Goal: Use online tool/utility: Utilize a website feature to perform a specific function

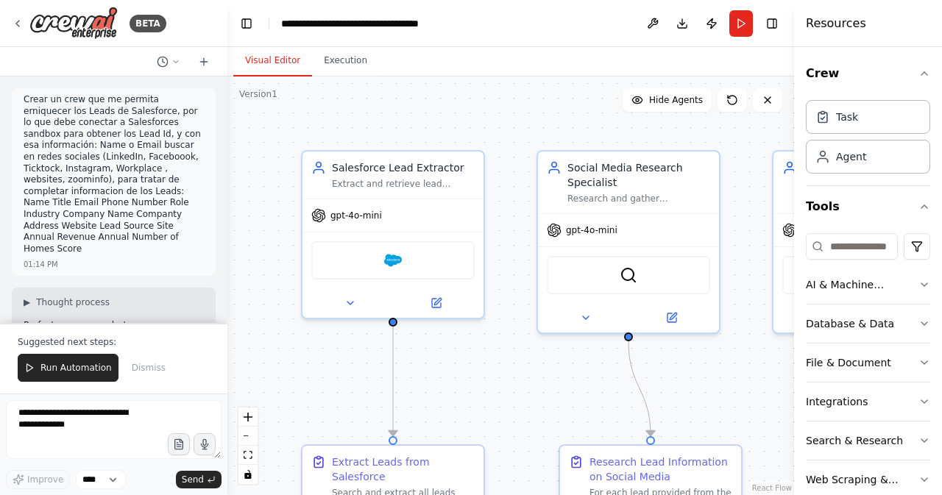
scroll to position [1561, 0]
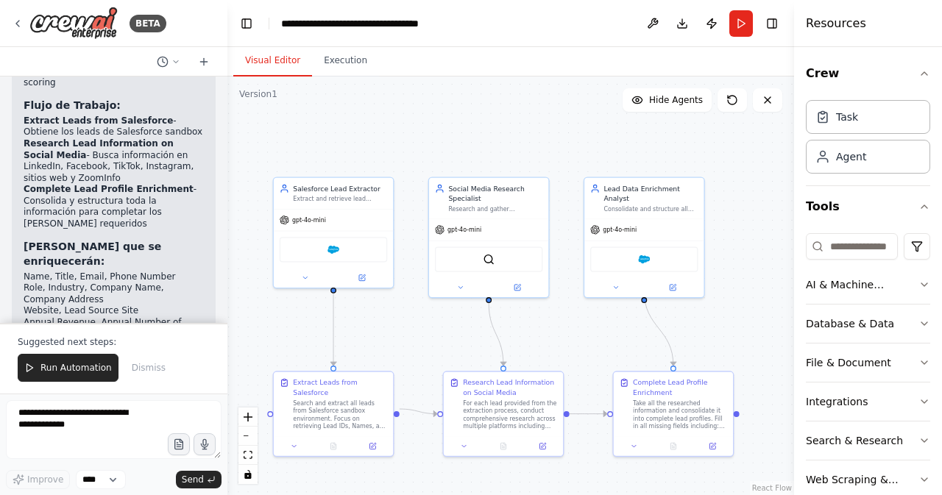
drag, startPoint x: 577, startPoint y: 383, endPoint x: 400, endPoint y: 327, distance: 185.2
click at [400, 327] on div ".deletable-edge-delete-btn { width: 20px; height: 20px; border: 0px solid #ffff…" at bounding box center [510, 285] width 566 height 419
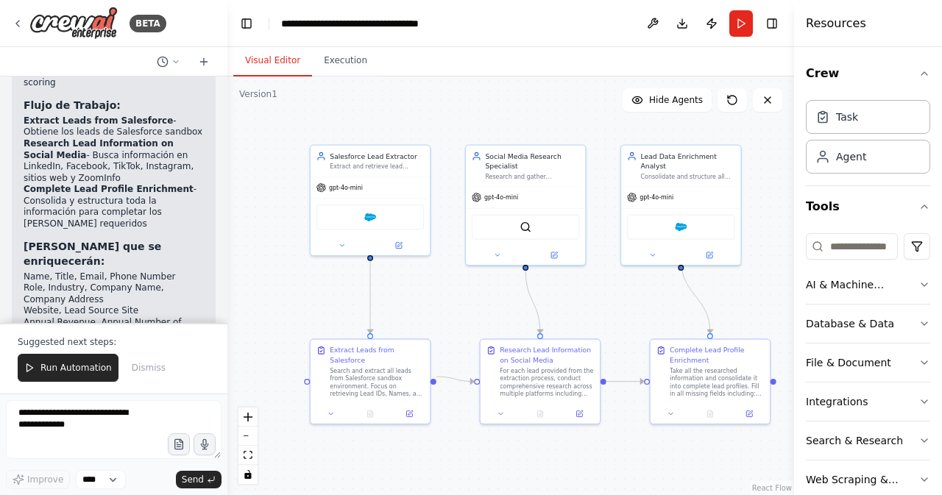
drag, startPoint x: 572, startPoint y: 327, endPoint x: 640, endPoint y: 301, distance: 72.7
click at [640, 301] on div ".deletable-edge-delete-btn { width: 20px; height: 20px; border: 0px solid #ffff…" at bounding box center [510, 285] width 566 height 419
click at [93, 367] on span "Run Automation" at bounding box center [75, 368] width 71 height 12
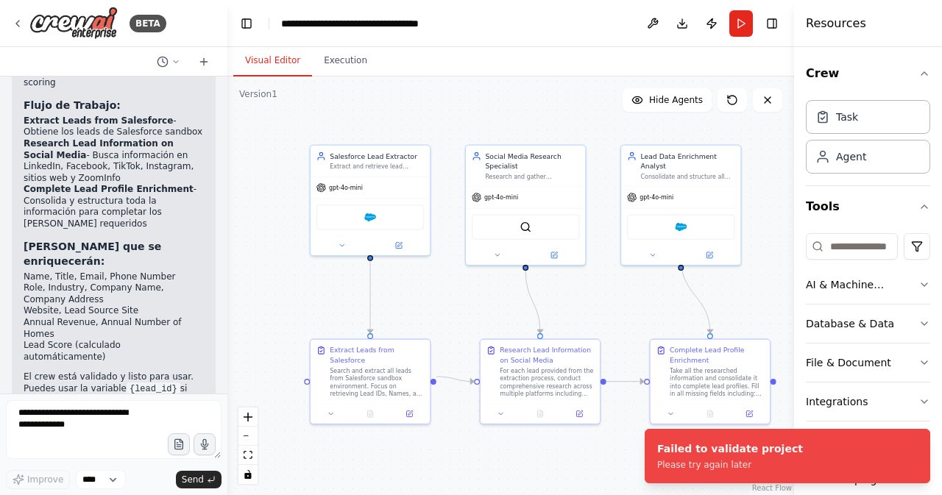
scroll to position [1490, 0]
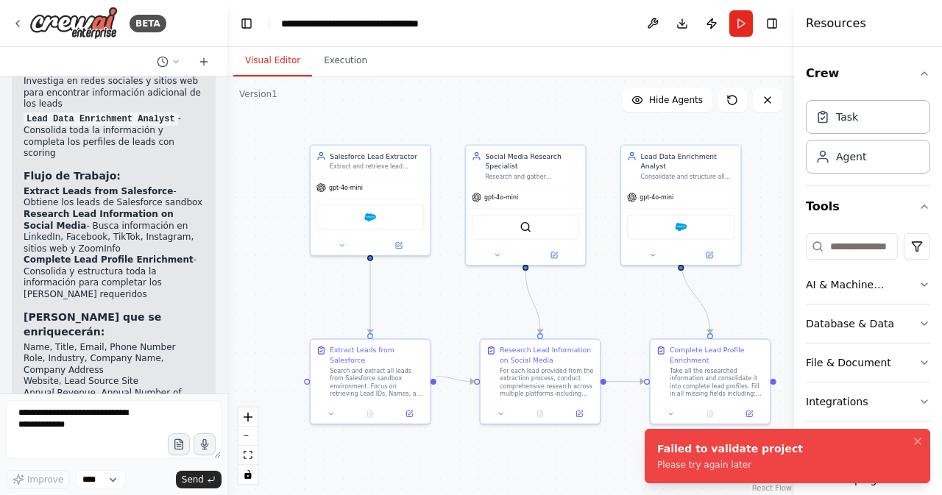
click at [741, 470] on div "Please try again later" at bounding box center [730, 465] width 146 height 12
click at [919, 439] on icon "Notifications (F8)" at bounding box center [917, 441] width 12 height 12
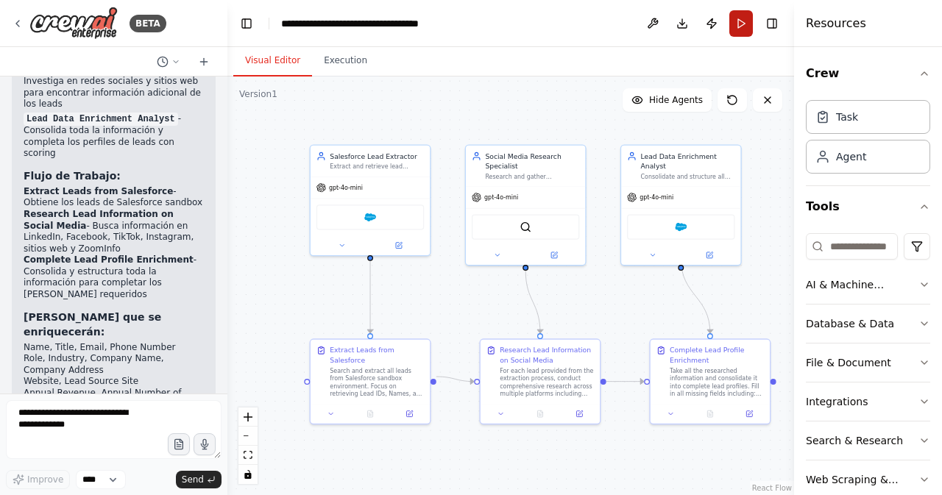
click at [740, 20] on button "Run" at bounding box center [741, 23] width 24 height 26
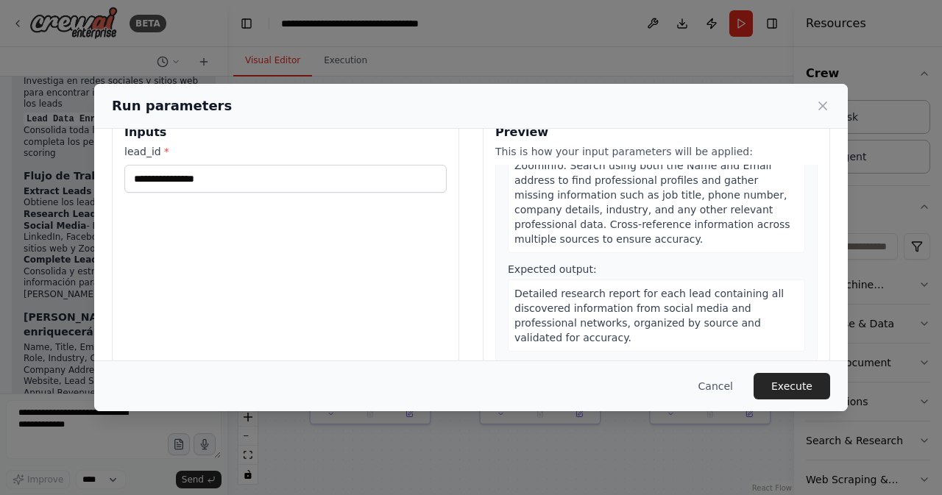
scroll to position [152, 0]
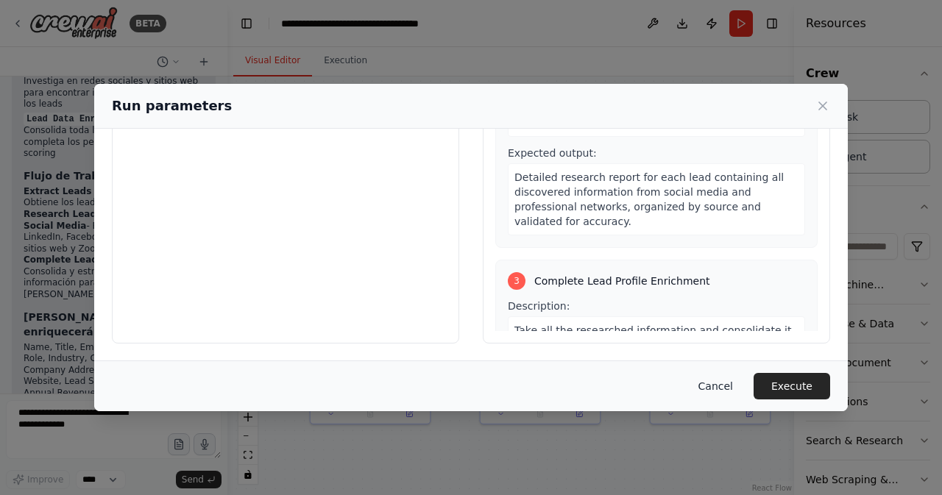
click at [729, 385] on button "Cancel" at bounding box center [715, 386] width 58 height 26
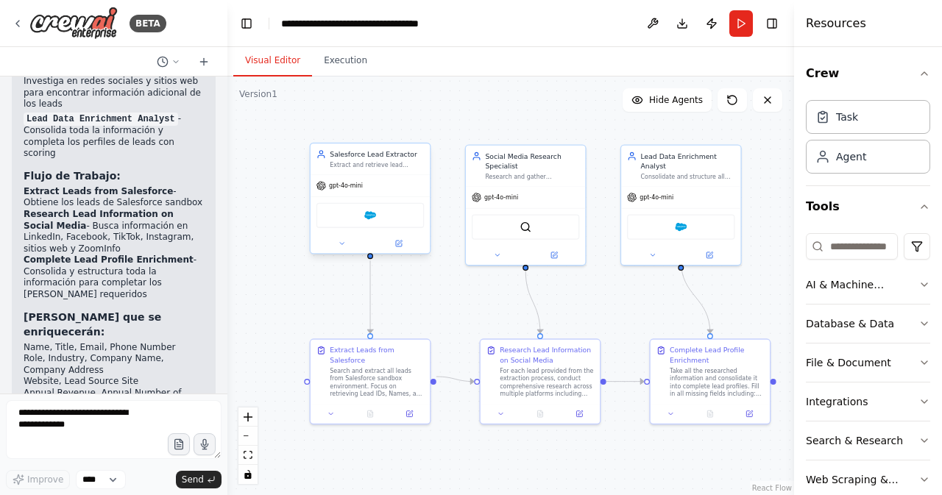
click at [377, 221] on div "Salesforce" at bounding box center [369, 215] width 107 height 25
click at [342, 247] on button at bounding box center [341, 244] width 55 height 12
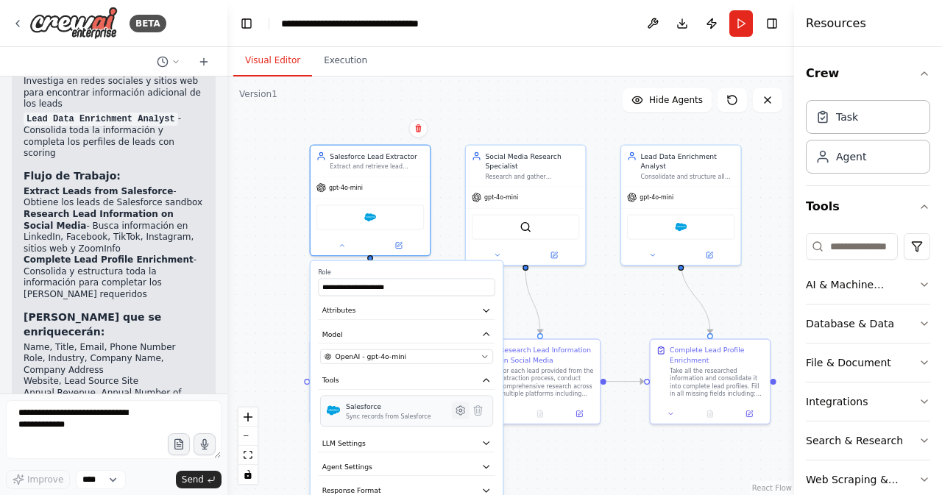
click at [460, 410] on icon at bounding box center [460, 410] width 3 height 3
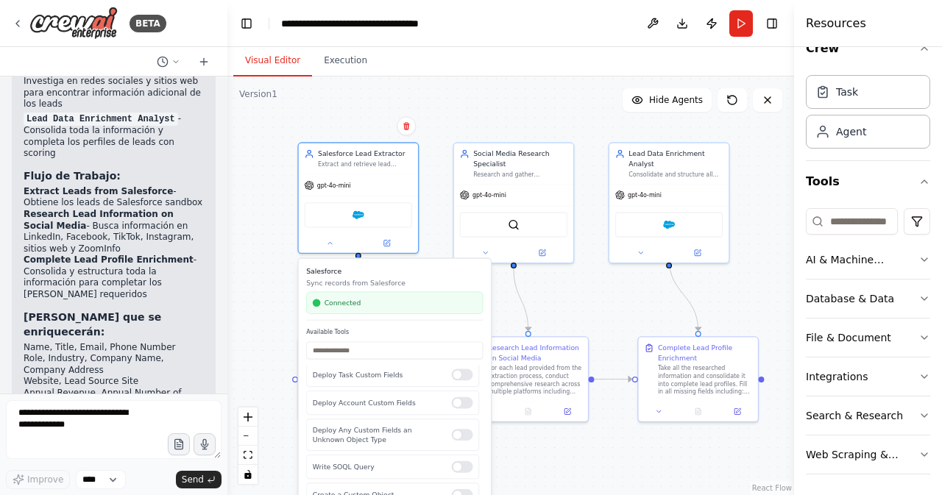
scroll to position [1462, 0]
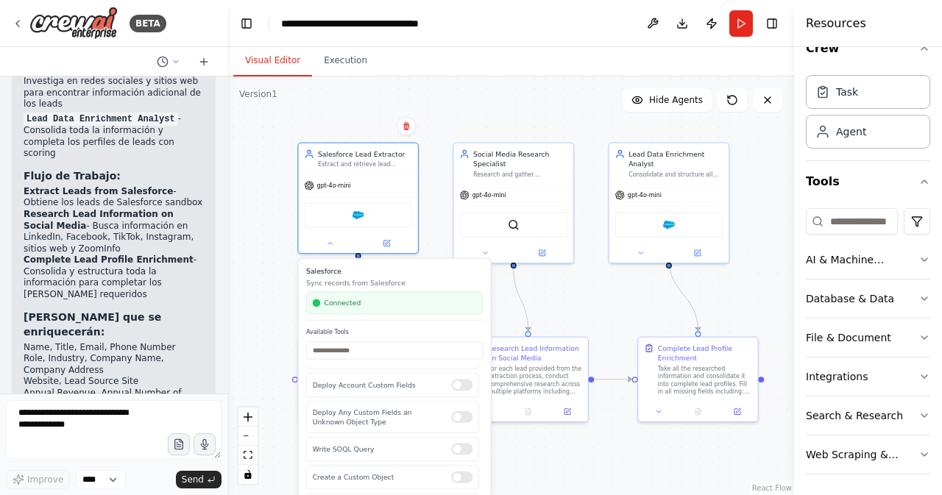
click at [269, 293] on div ".deletable-edge-delete-btn { width: 20px; height: 20px; border: 0px solid #ffff…" at bounding box center [510, 285] width 566 height 419
click at [266, 242] on div ".deletable-edge-delete-btn { width: 20px; height: 20px; border: 0px solid #ffff…" at bounding box center [510, 285] width 566 height 419
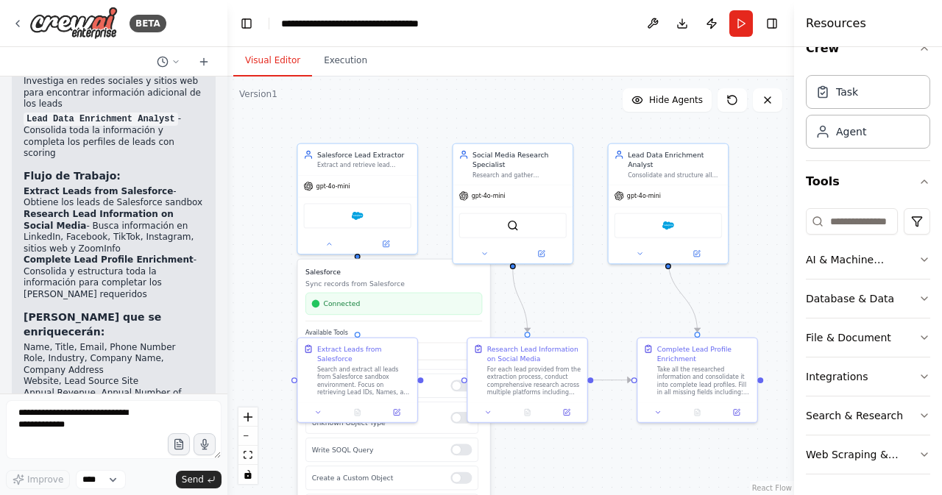
click at [378, 279] on p "Sync records from Salesforce" at bounding box center [393, 284] width 177 height 10
click at [327, 246] on button at bounding box center [329, 242] width 55 height 12
click at [485, 253] on icon at bounding box center [484, 252] width 8 height 8
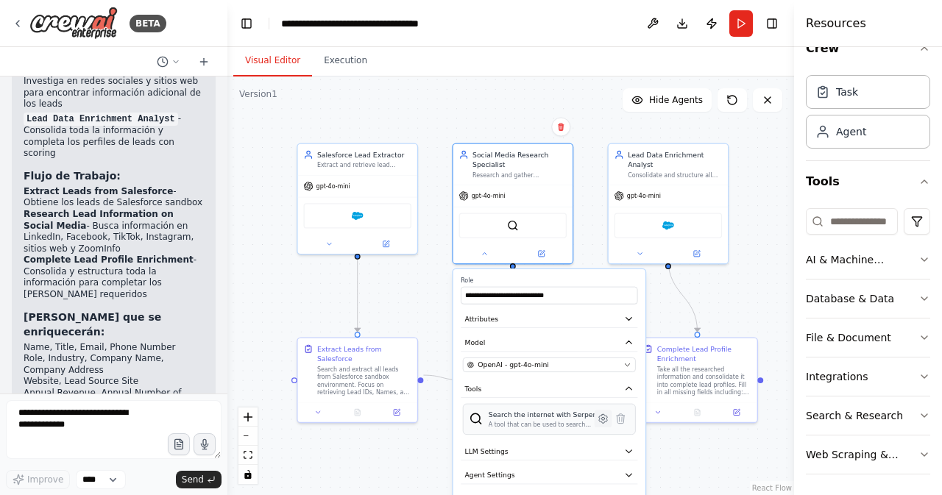
click at [603, 418] on icon at bounding box center [603, 418] width 3 height 3
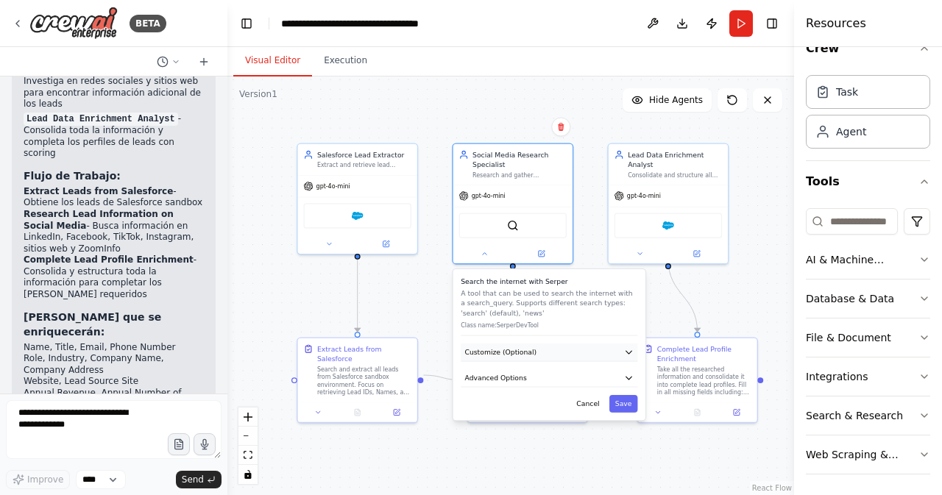
click at [540, 352] on button "Customize (Optional)" at bounding box center [548, 353] width 177 height 18
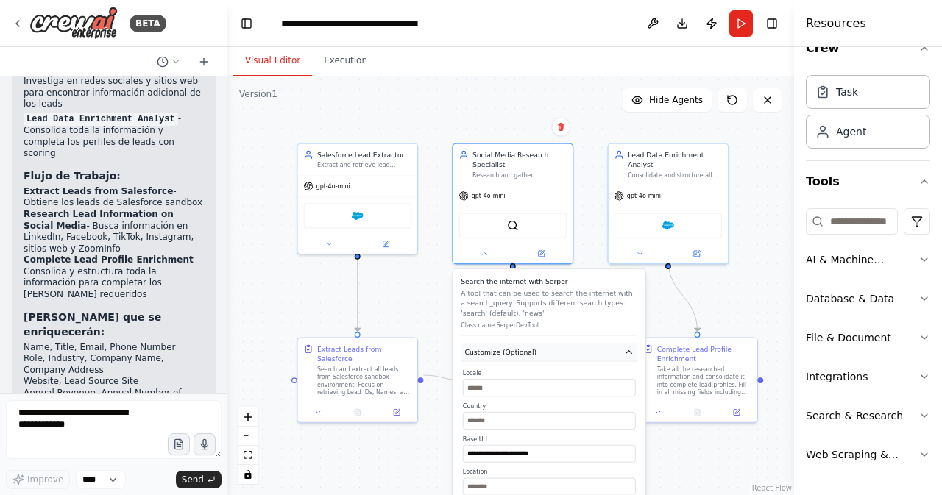
click at [628, 352] on icon "button" at bounding box center [629, 352] width 6 height 3
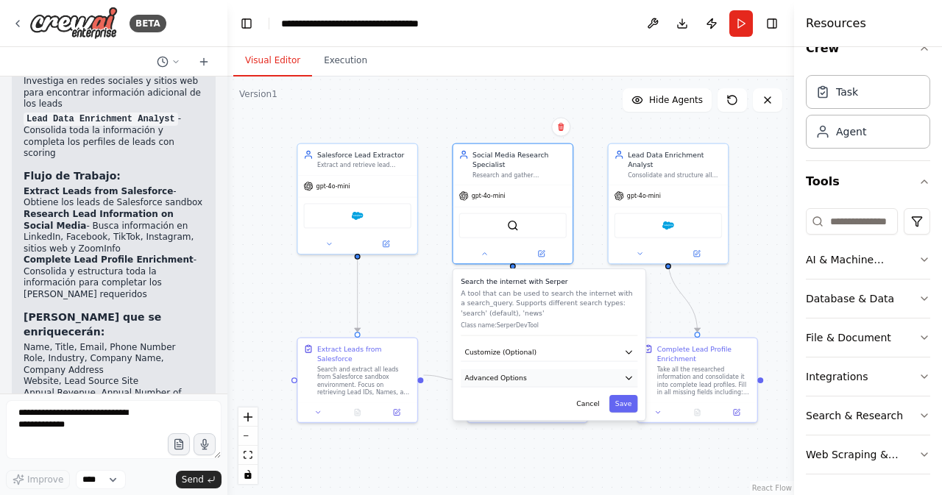
click at [627, 377] on icon "button" at bounding box center [629, 378] width 6 height 3
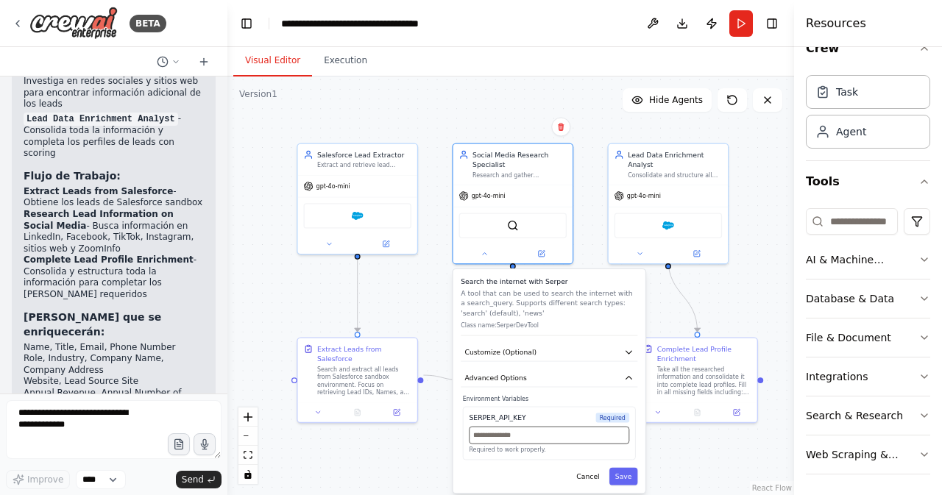
click at [523, 438] on input "text" at bounding box center [549, 436] width 160 height 18
paste input "**********"
type input "**********"
click at [623, 474] on button "Save" at bounding box center [623, 477] width 29 height 18
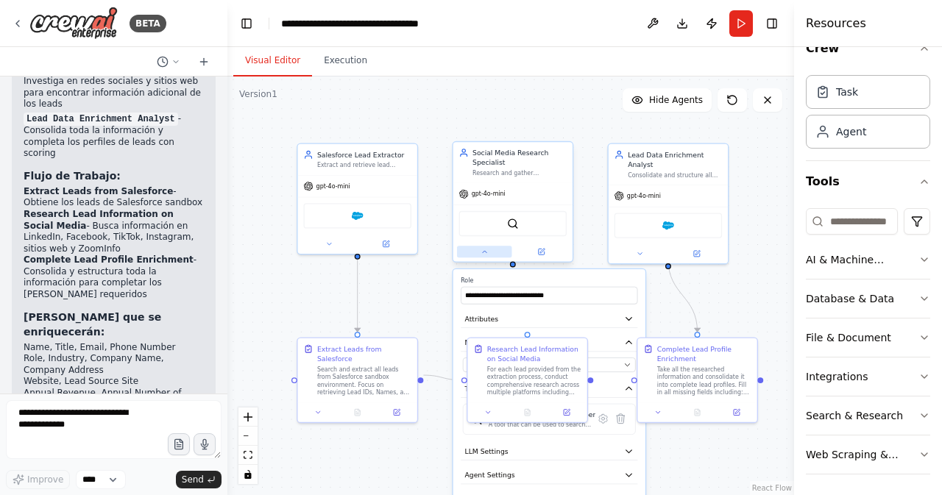
click at [480, 249] on icon at bounding box center [484, 252] width 8 height 8
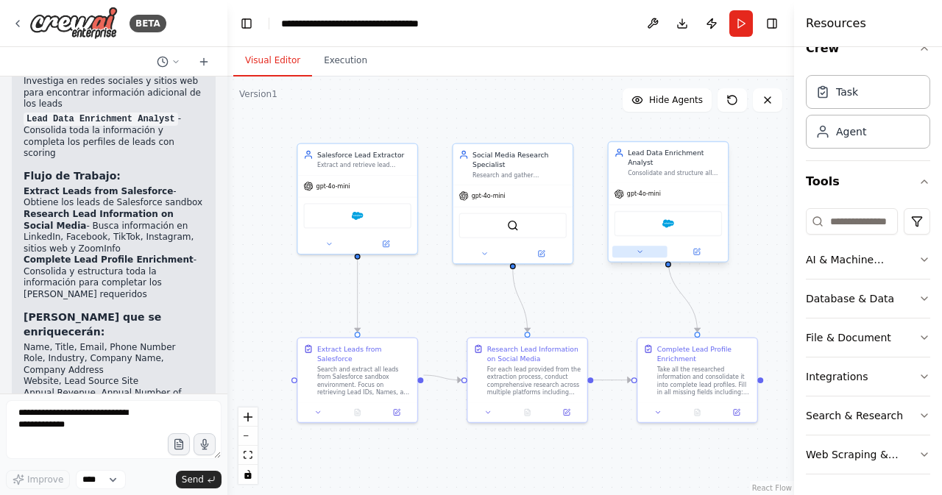
click at [640, 246] on button at bounding box center [639, 252] width 55 height 12
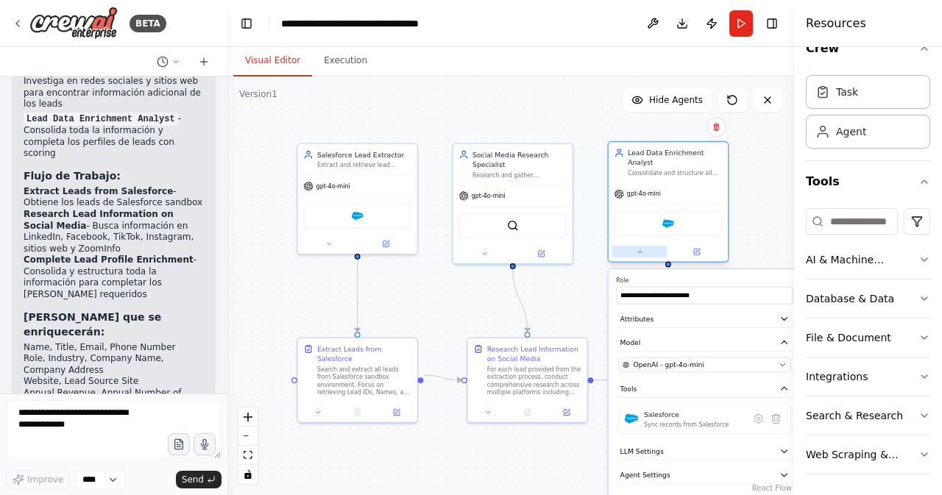
click at [640, 246] on button at bounding box center [639, 252] width 55 height 12
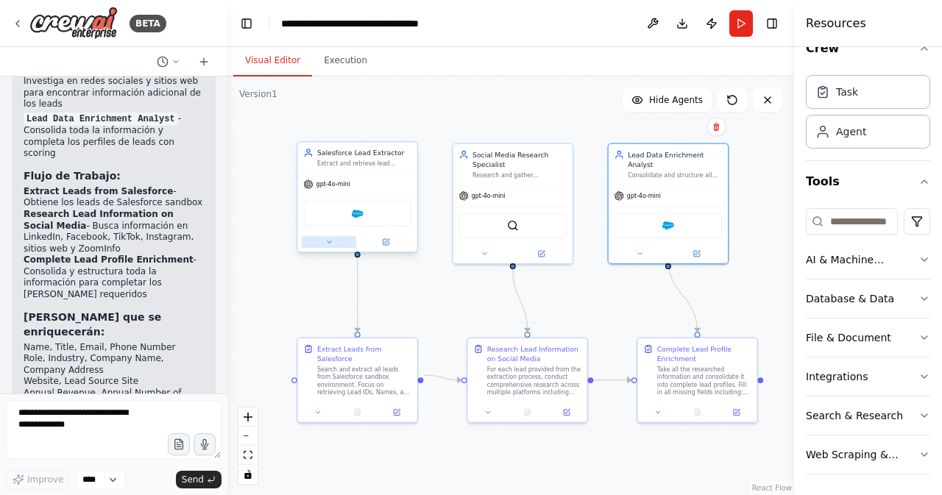
click at [328, 241] on icon at bounding box center [329, 242] width 8 height 8
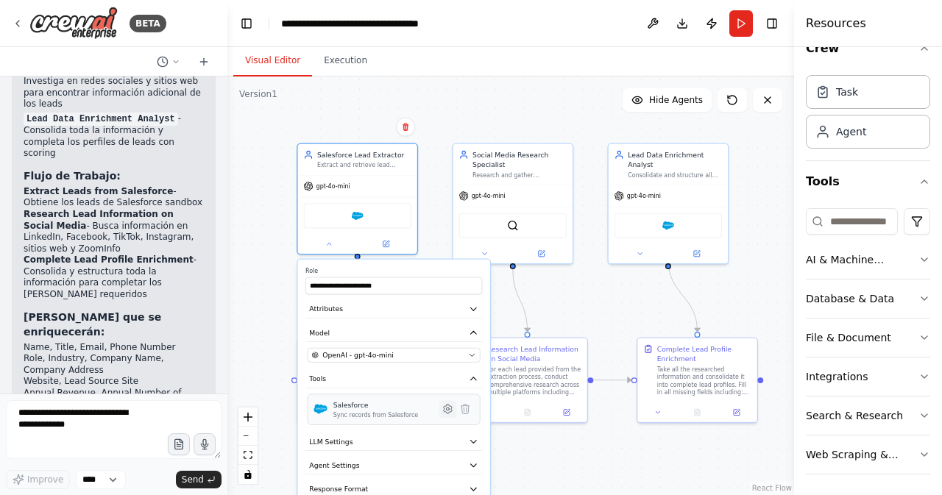
click at [449, 410] on icon at bounding box center [448, 409] width 8 height 9
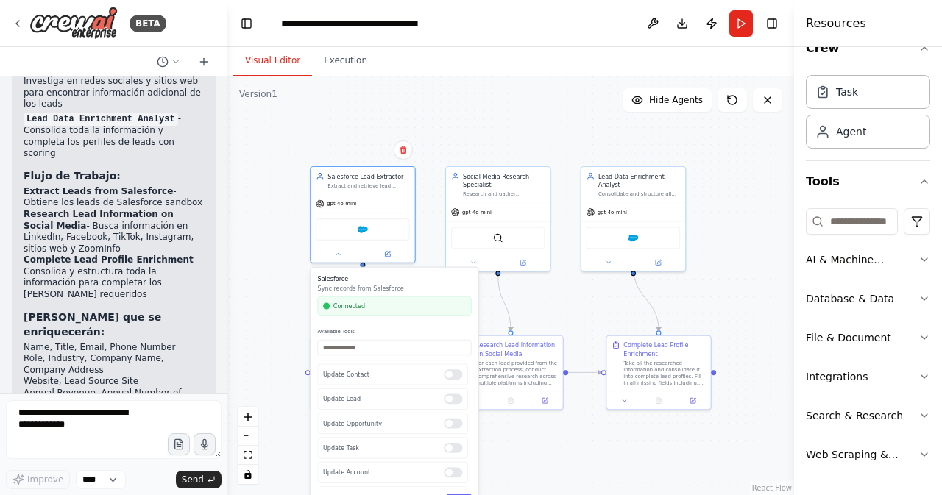
scroll to position [0, 0]
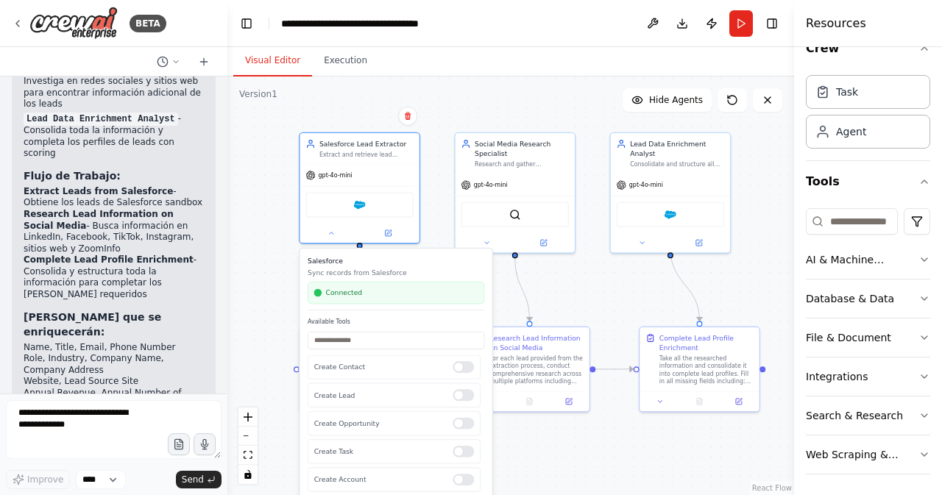
drag, startPoint x: 740, startPoint y: 285, endPoint x: 783, endPoint y: 260, distance: 49.8
click at [784, 260] on div ".deletable-edge-delete-btn { width: 20px; height: 20px; border: 0px solid #ffff…" at bounding box center [510, 285] width 566 height 419
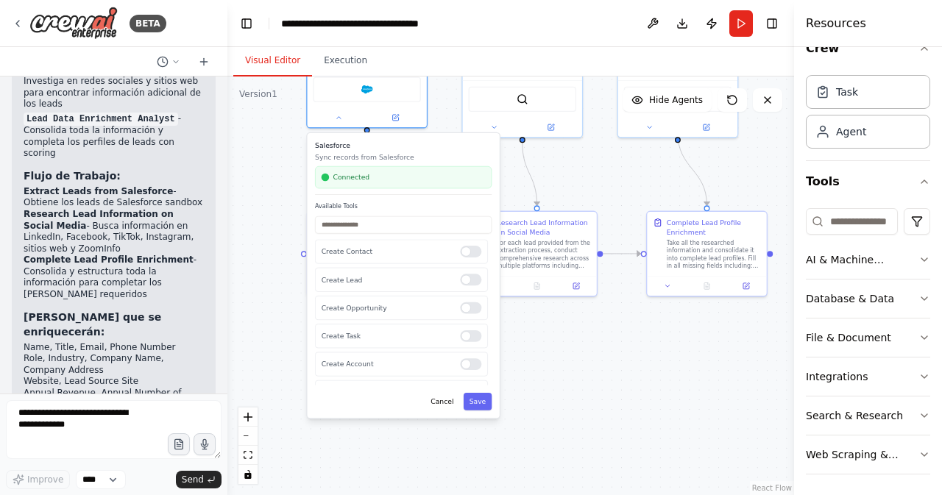
drag, startPoint x: 586, startPoint y: 457, endPoint x: 537, endPoint y: 408, distance: 69.7
click at [597, 373] on div ".deletable-edge-delete-btn { width: 20px; height: 20px; border: 0px solid #ffff…" at bounding box center [510, 285] width 566 height 419
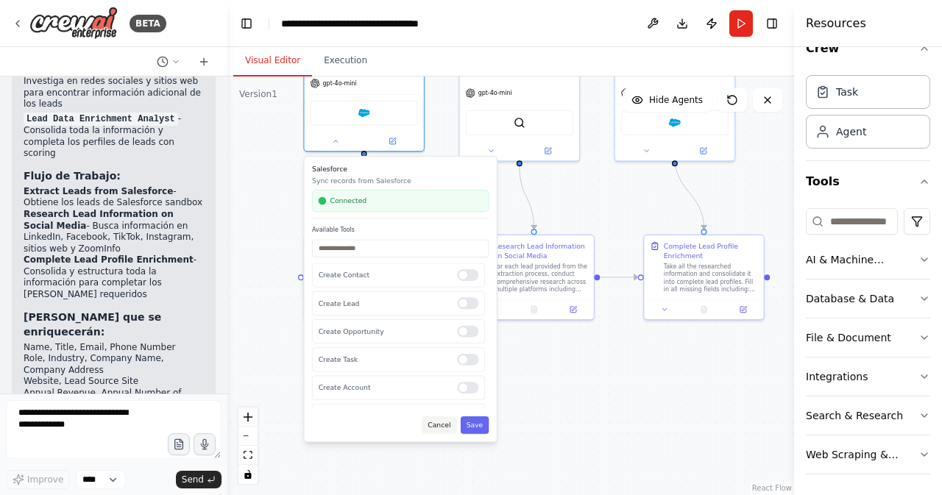
click at [435, 427] on button "Cancel" at bounding box center [438, 425] width 35 height 18
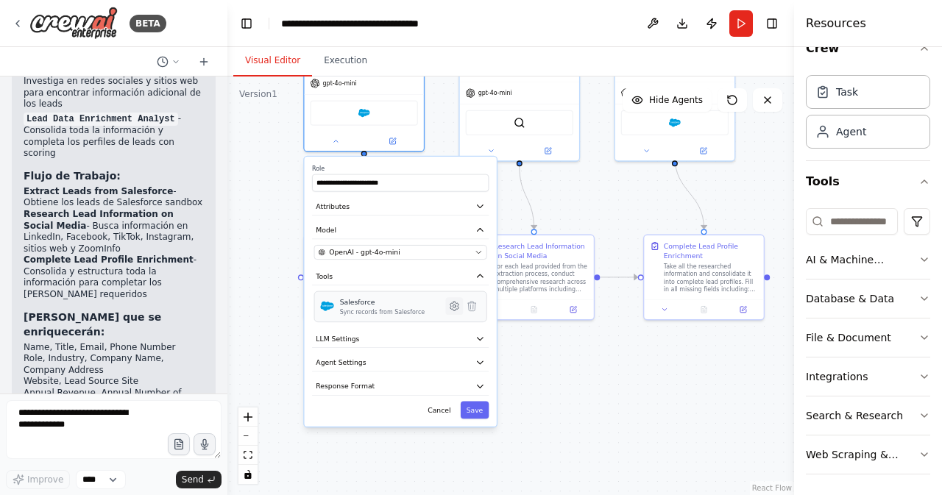
click at [455, 307] on icon at bounding box center [454, 306] width 8 height 9
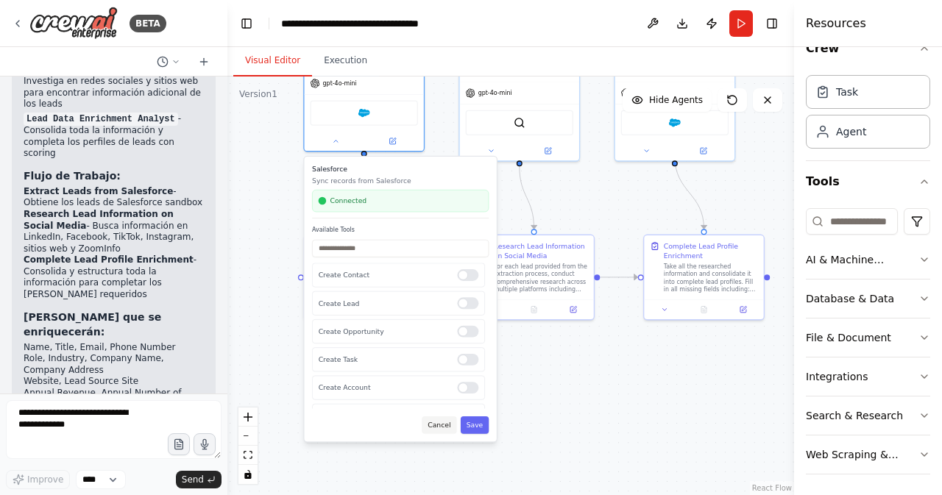
click at [440, 423] on button "Cancel" at bounding box center [438, 425] width 35 height 18
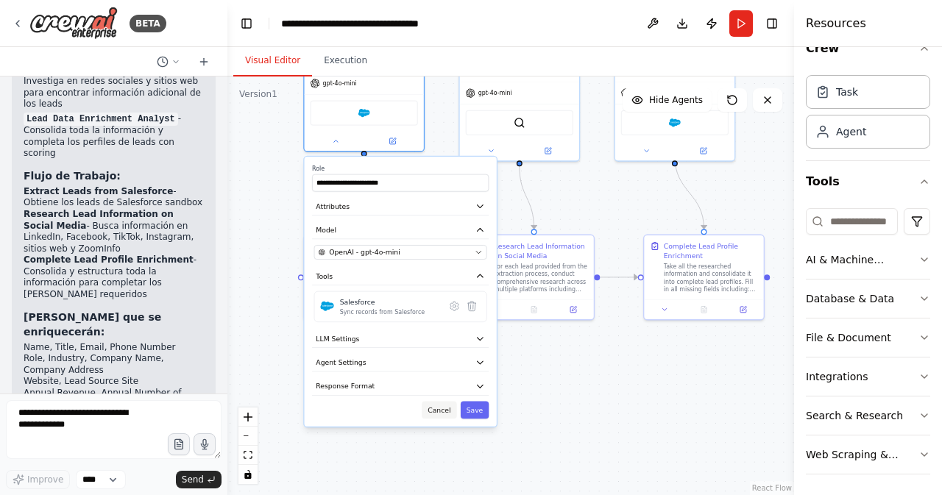
click at [441, 412] on button "Cancel" at bounding box center [438, 411] width 35 height 18
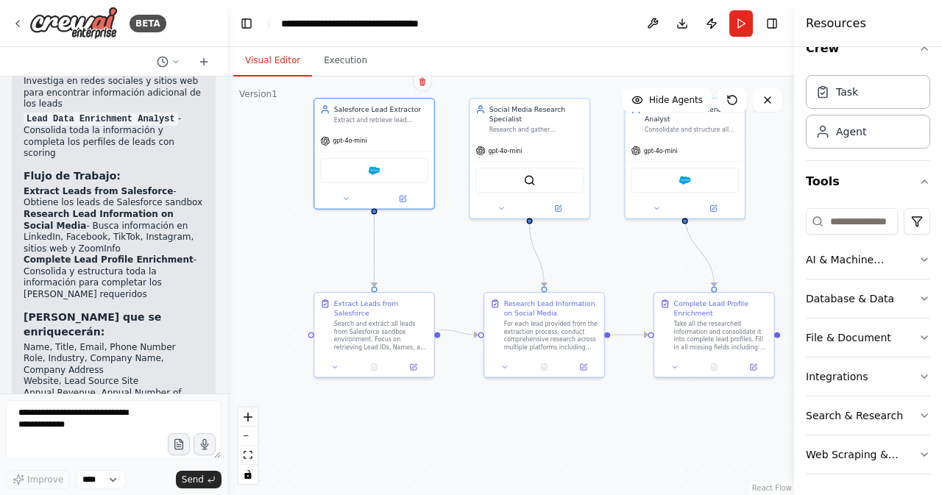
drag, startPoint x: 446, startPoint y: 191, endPoint x: 455, endPoint y: 244, distance: 54.4
click at [455, 244] on div ".deletable-edge-delete-btn { width: 20px; height: 20px; border: 0px solid #ffff…" at bounding box center [510, 285] width 566 height 419
click at [352, 140] on span "gpt-4o-mini" at bounding box center [349, 139] width 34 height 8
click at [344, 196] on icon at bounding box center [346, 197] width 8 height 8
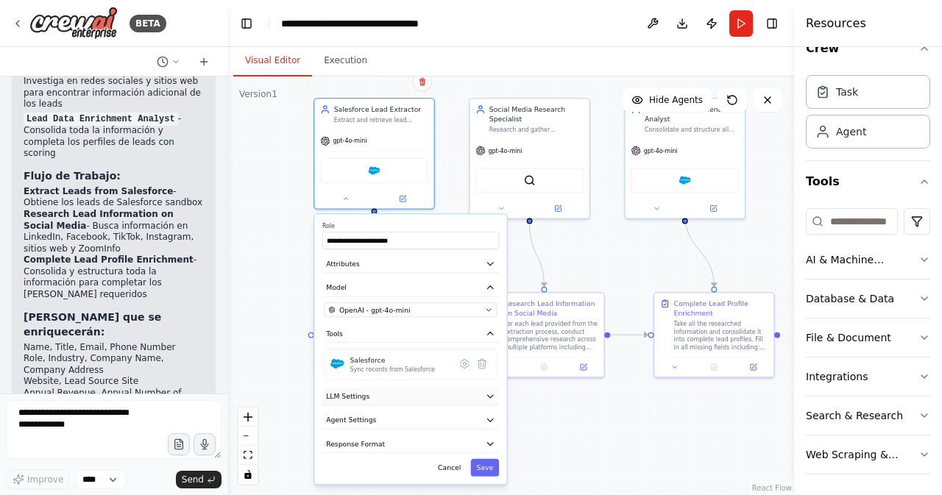
click at [408, 390] on button "LLM Settings" at bounding box center [410, 397] width 177 height 18
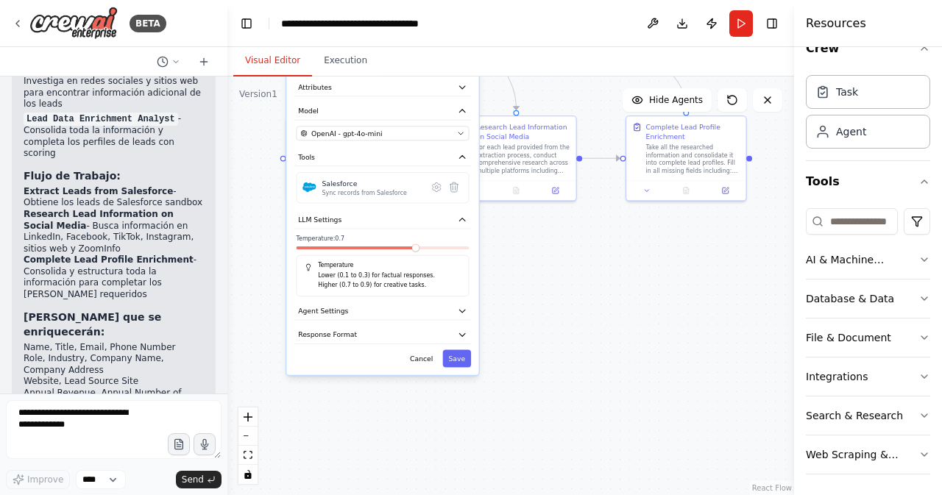
drag, startPoint x: 546, startPoint y: 441, endPoint x: 518, endPoint y: 260, distance: 183.1
click at [518, 260] on div ".deletable-edge-delete-btn { width: 20px; height: 20px; border: 0px solid #ffff…" at bounding box center [510, 285] width 566 height 419
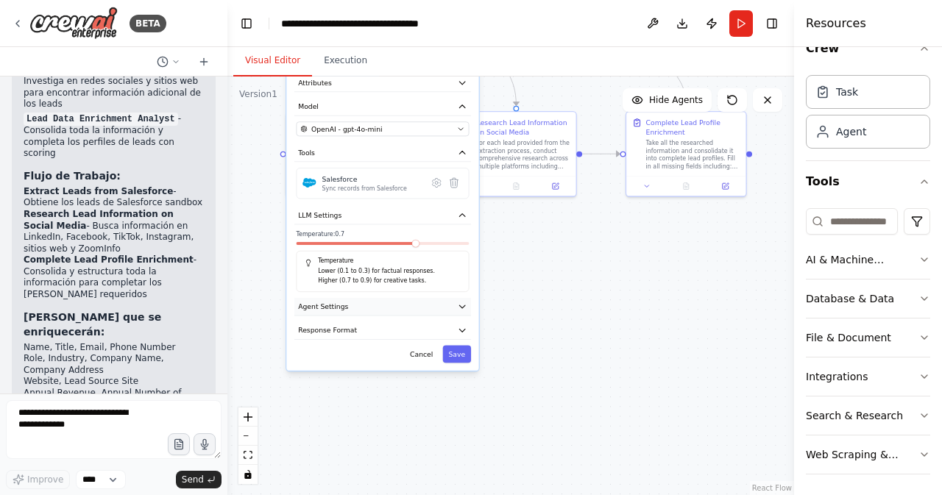
click at [399, 302] on button "Agent Settings" at bounding box center [382, 307] width 177 height 18
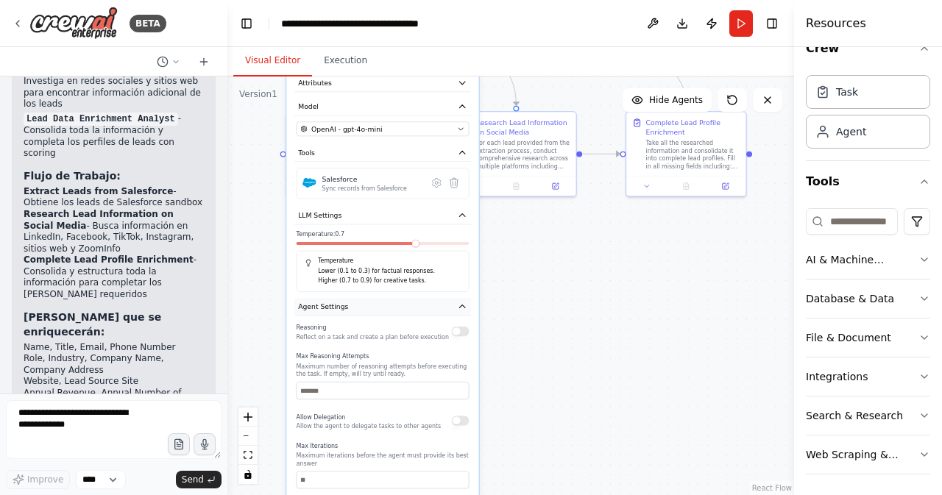
click at [399, 302] on button "Agent Settings" at bounding box center [382, 307] width 177 height 18
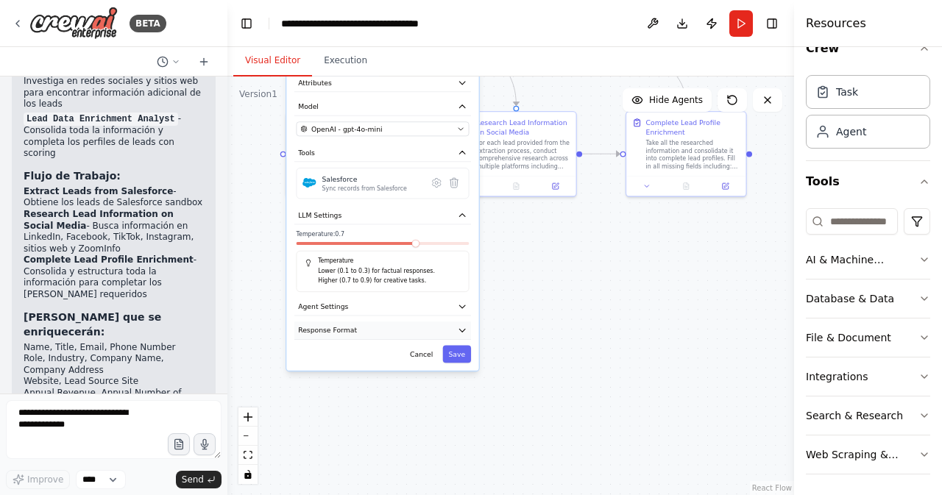
click at [390, 330] on button "Response Format" at bounding box center [382, 330] width 177 height 18
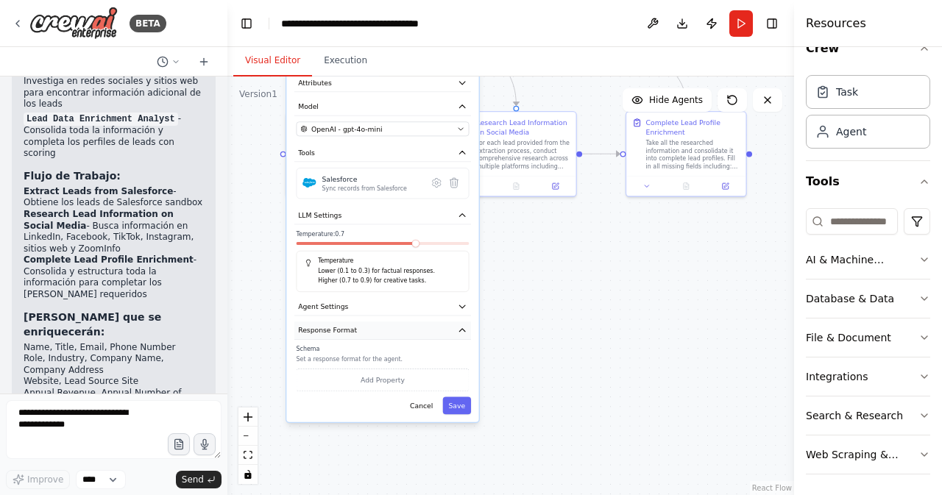
click at [390, 330] on button "Response Format" at bounding box center [382, 330] width 177 height 18
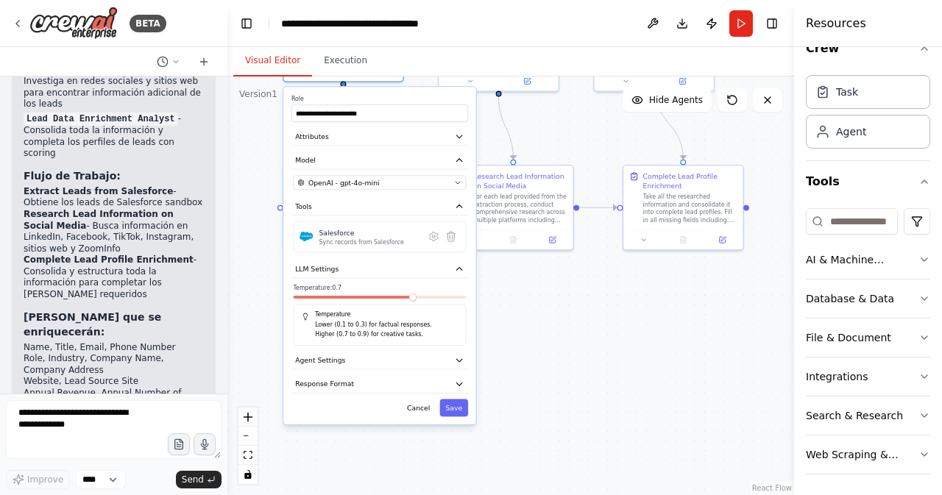
drag, startPoint x: 538, startPoint y: 287, endPoint x: 535, endPoint y: 371, distance: 83.9
click at [535, 371] on div ".deletable-edge-delete-btn { width: 20px; height: 20px; border: 0px solid #ffff…" at bounding box center [510, 285] width 566 height 419
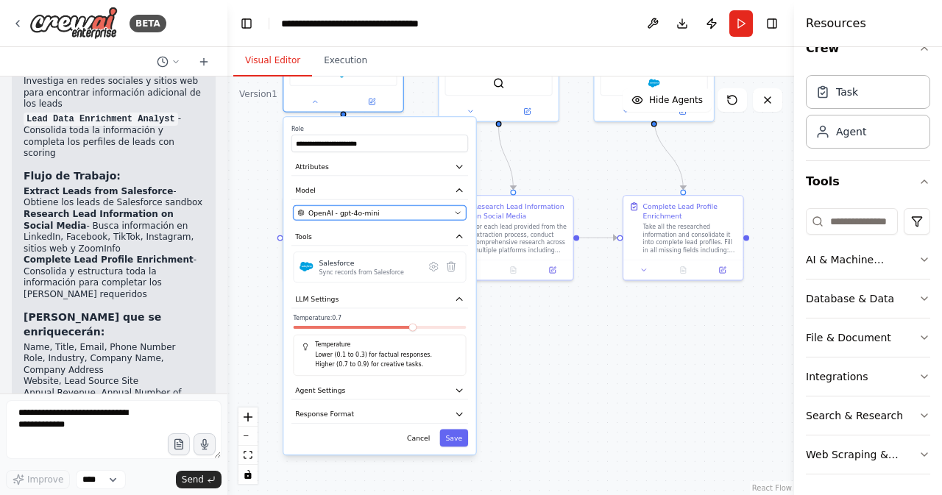
click at [371, 210] on span "OpenAI - gpt-4o-mini" at bounding box center [343, 213] width 71 height 10
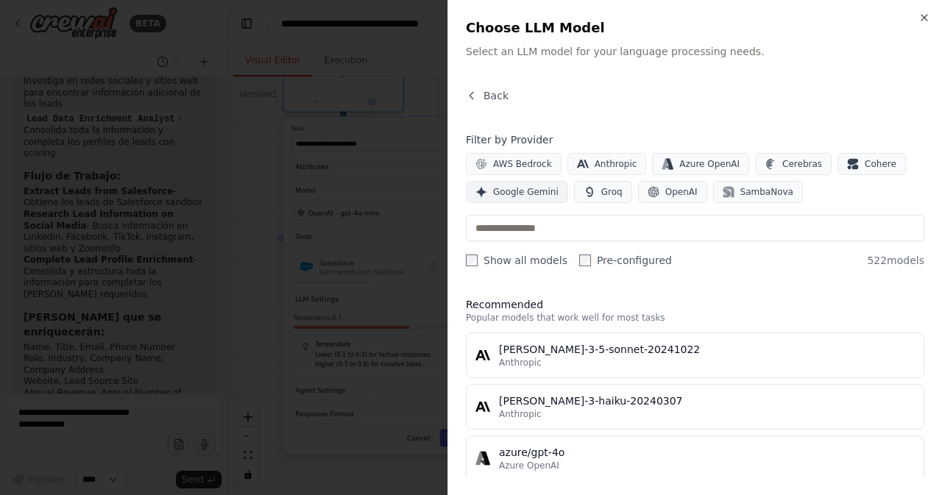
click at [524, 189] on span "Google Gemini" at bounding box center [525, 192] width 65 height 12
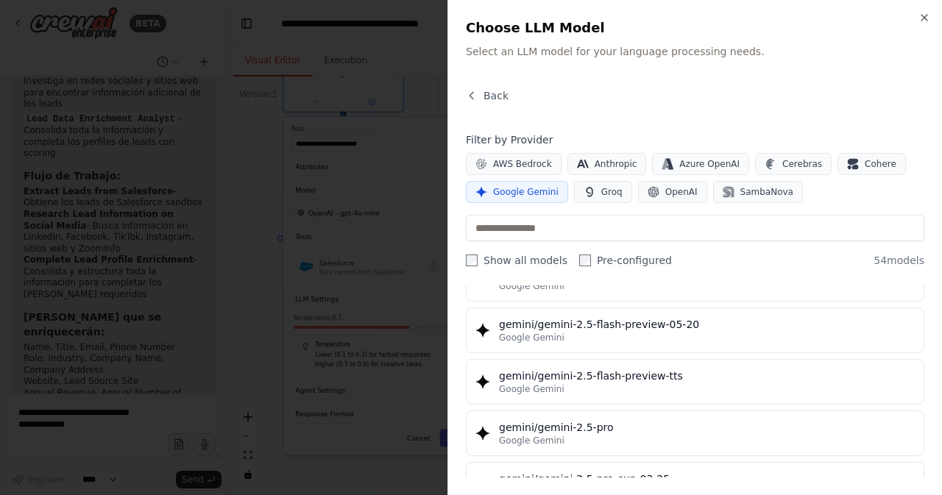
scroll to position [1545, 0]
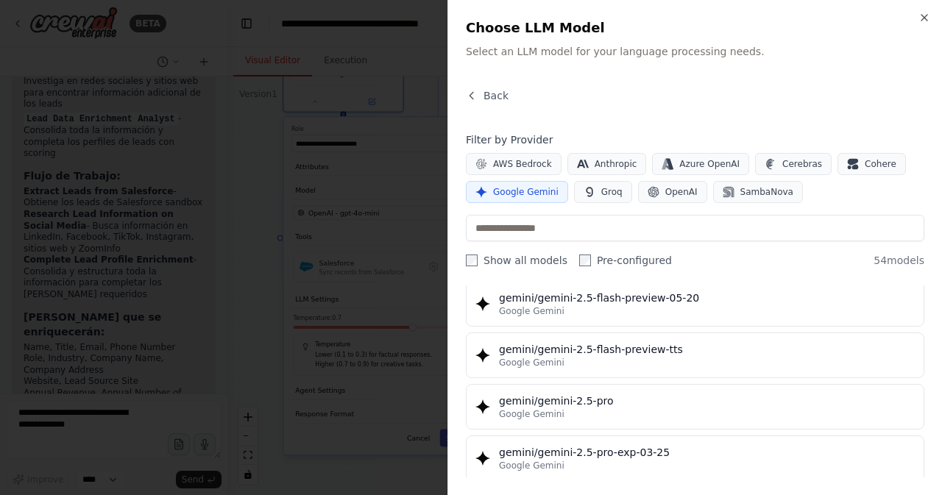
click at [769, 394] on div "gemini/gemini-2.5-pro" at bounding box center [707, 401] width 416 height 15
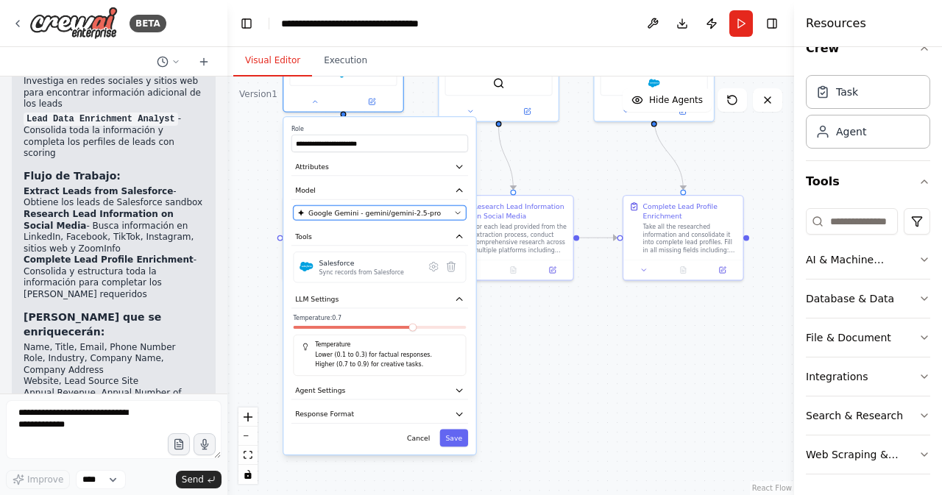
click at [367, 208] on span "Google Gemini - gemini/gemini-2.5-pro" at bounding box center [374, 213] width 132 height 10
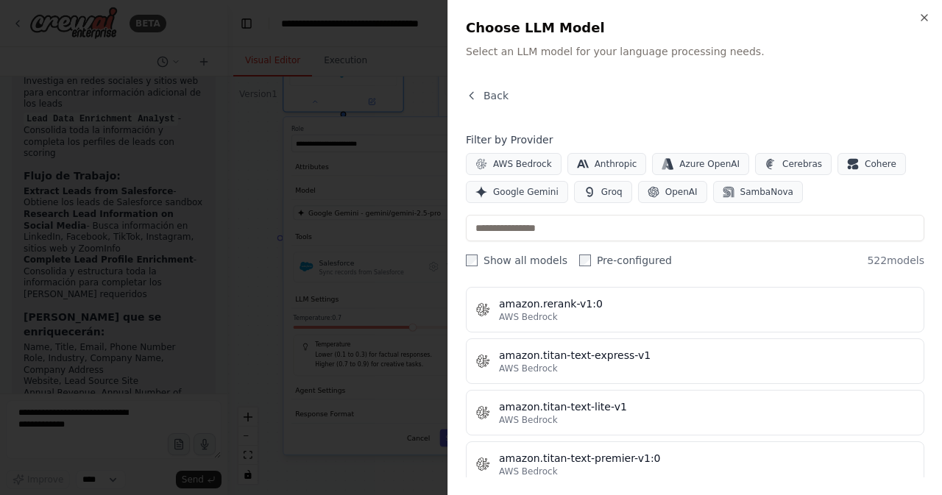
scroll to position [0, 0]
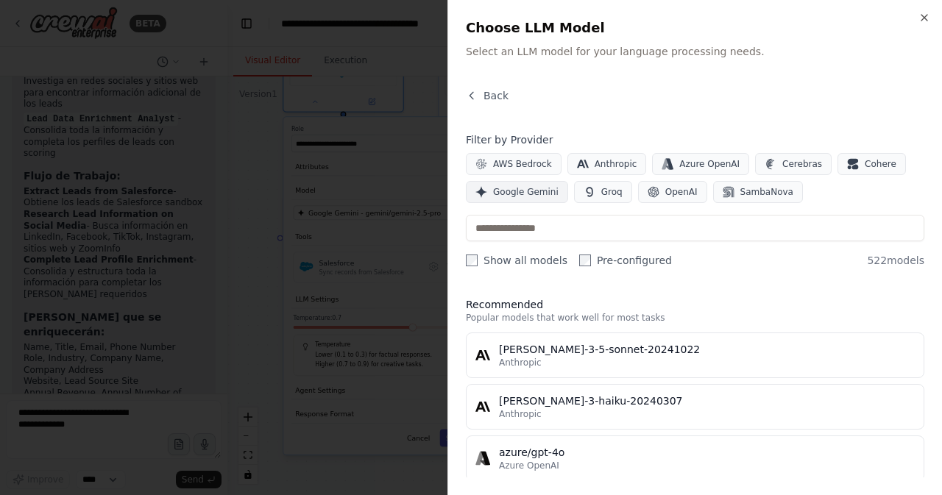
click at [516, 189] on span "Google Gemini" at bounding box center [525, 192] width 65 height 12
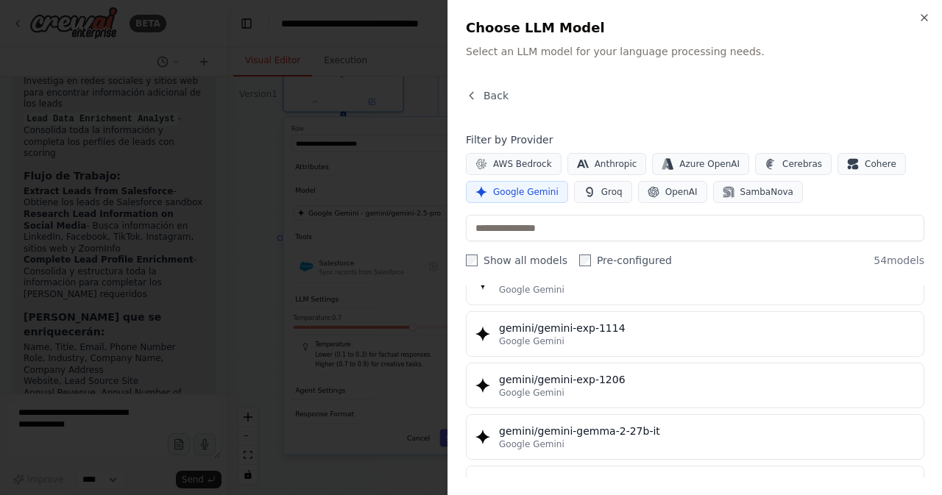
scroll to position [2133, 0]
click at [492, 94] on span "Back" at bounding box center [495, 95] width 25 height 15
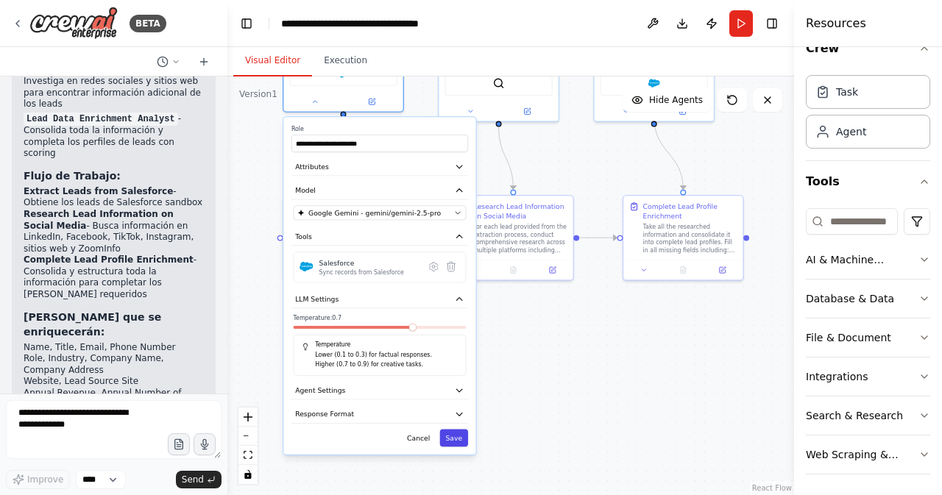
click at [450, 433] on button "Save" at bounding box center [454, 439] width 29 height 18
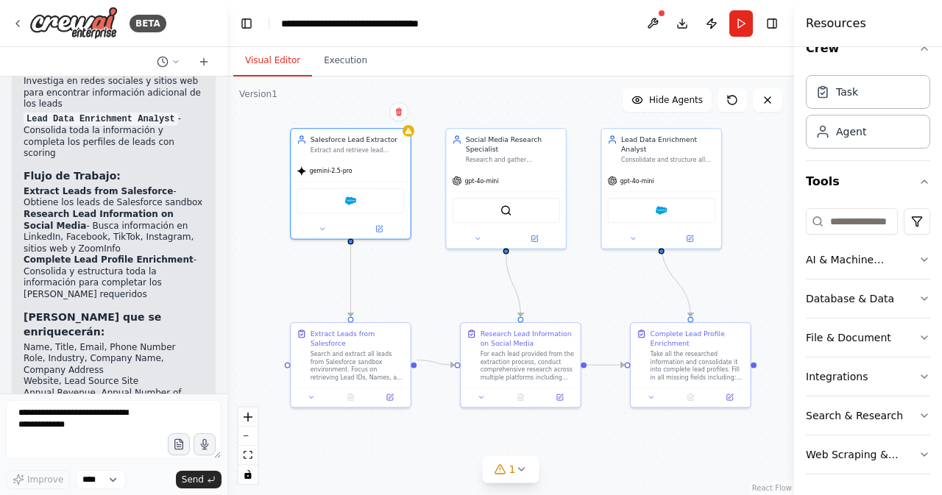
drag, startPoint x: 553, startPoint y: 155, endPoint x: 558, endPoint y: 282, distance: 126.6
click at [560, 282] on div ".deletable-edge-delete-btn { width: 20px; height: 20px; border: 0px solid #ffff…" at bounding box center [510, 285] width 566 height 419
click at [459, 182] on icon at bounding box center [456, 179] width 10 height 10
click at [481, 238] on button at bounding box center [476, 236] width 55 height 12
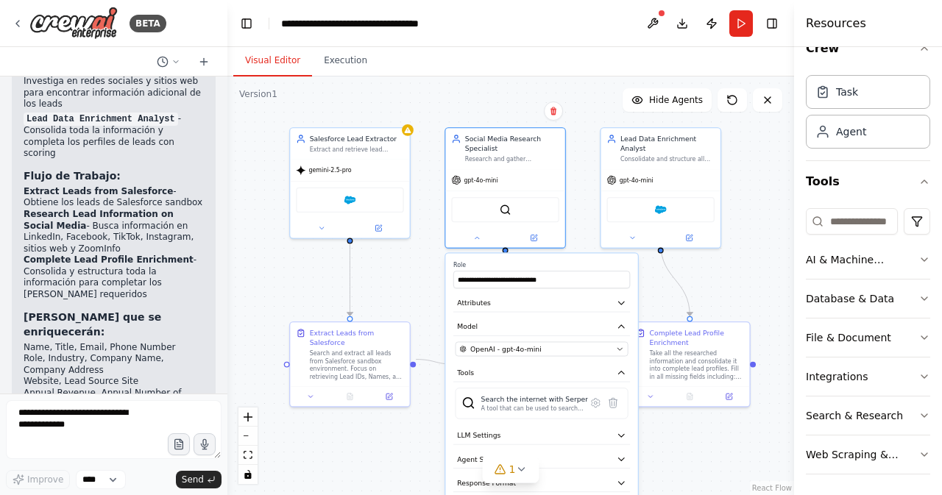
click at [746, 272] on div ".deletable-edge-delete-btn { width: 20px; height: 20px; border: 0px solid #ffff…" at bounding box center [510, 285] width 566 height 419
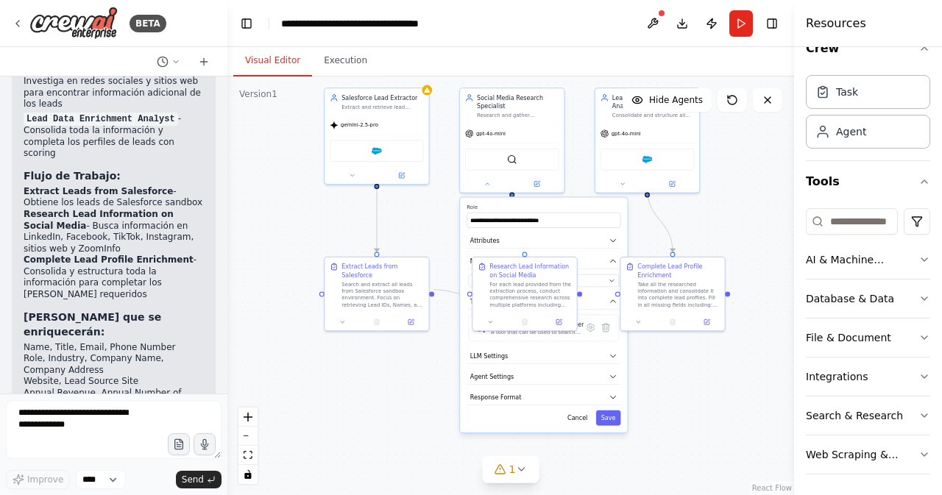
drag, startPoint x: 680, startPoint y: 463, endPoint x: 661, endPoint y: 385, distance: 81.0
click at [661, 385] on div ".deletable-edge-delete-btn { width: 20px; height: 20px; border: 0px solid #ffff…" at bounding box center [510, 285] width 566 height 419
click at [581, 419] on button "Cancel" at bounding box center [577, 417] width 30 height 15
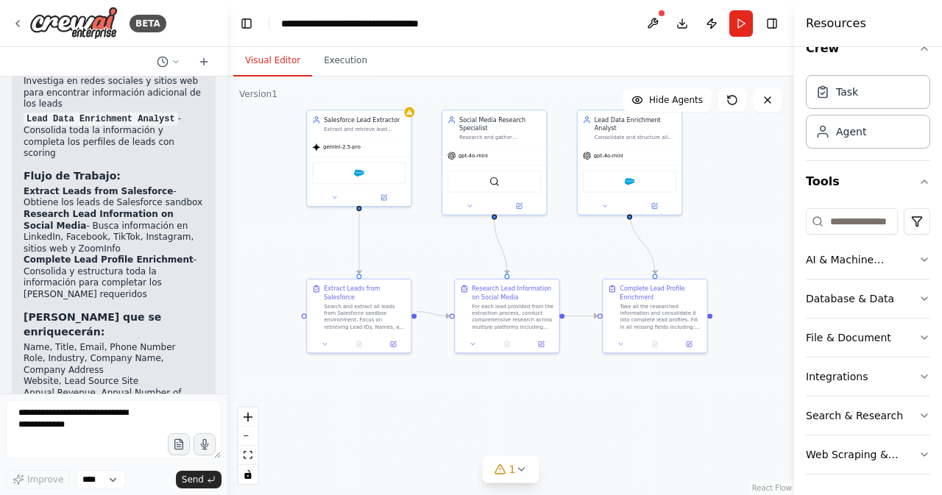
drag, startPoint x: 744, startPoint y: 207, endPoint x: 726, endPoint y: 229, distance: 28.3
click at [726, 229] on div ".deletable-edge-delete-btn { width: 20px; height: 20px; border: 0px solid #ffff…" at bounding box center [510, 285] width 566 height 419
click at [652, 20] on button at bounding box center [653, 23] width 24 height 26
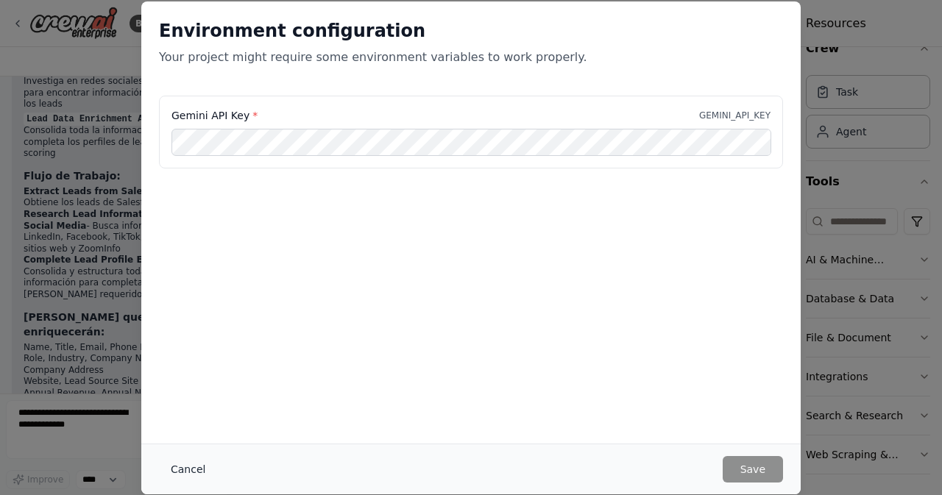
click at [173, 469] on button "Cancel" at bounding box center [188, 469] width 58 height 26
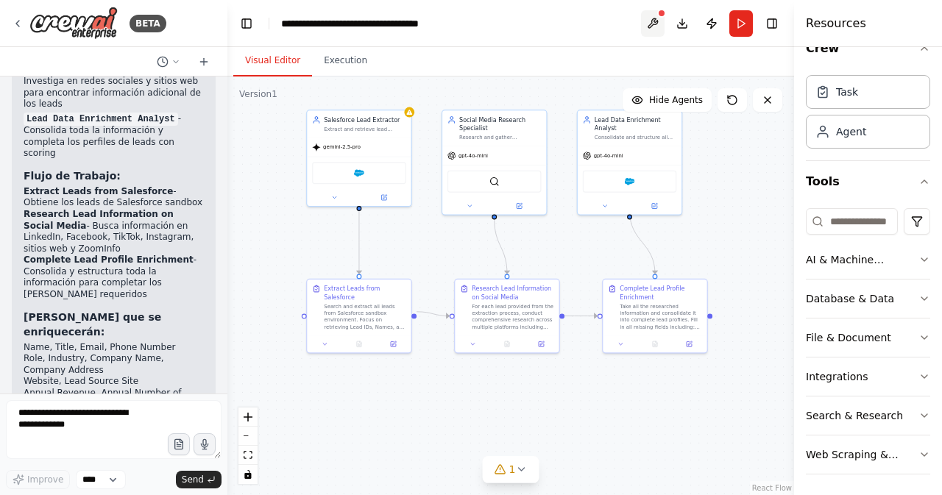
click at [653, 18] on button at bounding box center [653, 23] width 24 height 26
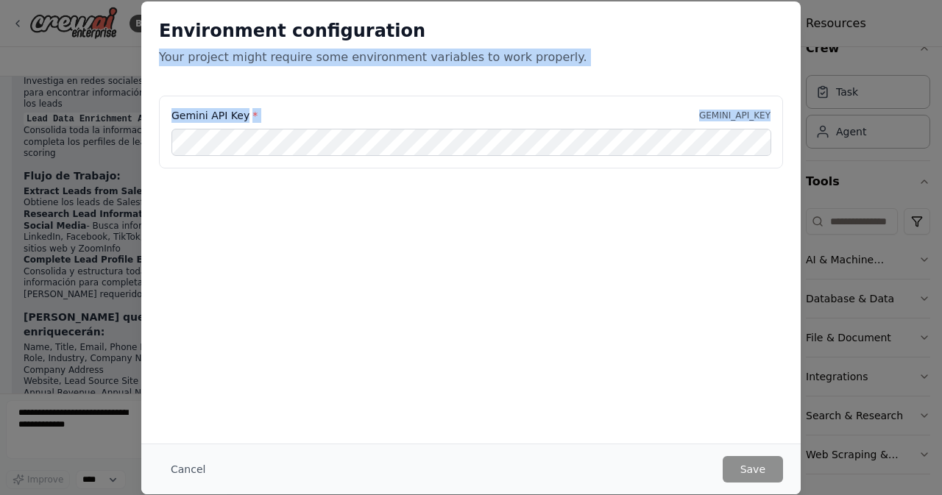
drag, startPoint x: 615, startPoint y: 15, endPoint x: 661, endPoint y: 208, distance: 198.0
click at [668, 218] on div "Environment configuration Your project might require some environment variables…" at bounding box center [470, 121] width 659 height 241
click at [175, 476] on button "Cancel" at bounding box center [188, 469] width 58 height 26
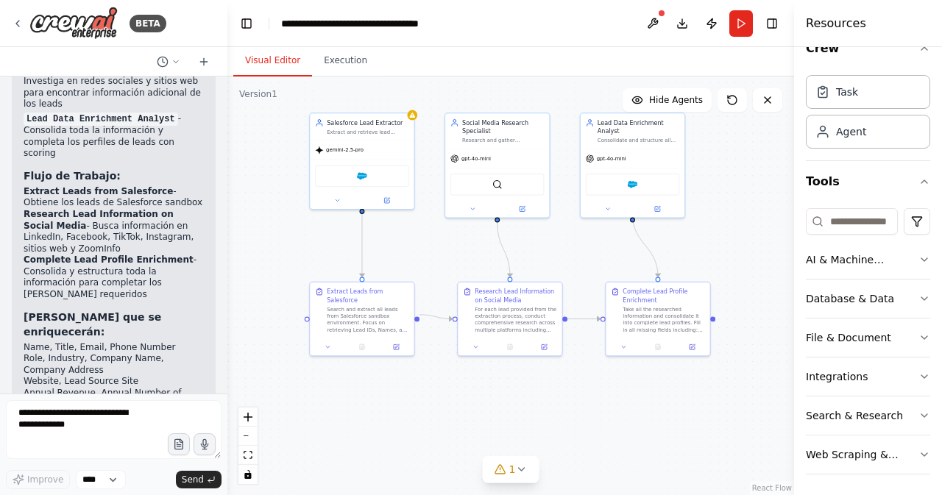
click at [725, 273] on div ".deletable-edge-delete-btn { width: 20px; height: 20px; border: 0px solid #ffff…" at bounding box center [510, 285] width 566 height 419
click at [338, 199] on icon at bounding box center [337, 199] width 7 height 7
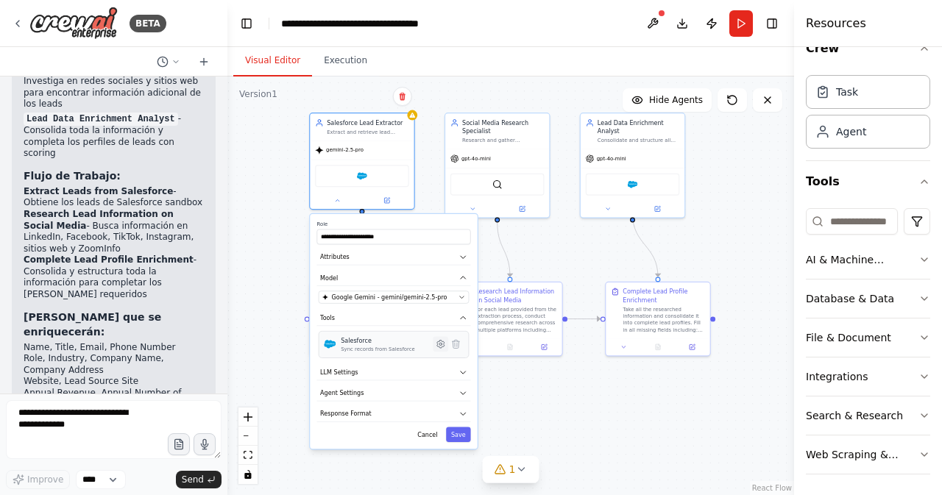
click at [445, 346] on icon at bounding box center [440, 344] width 10 height 10
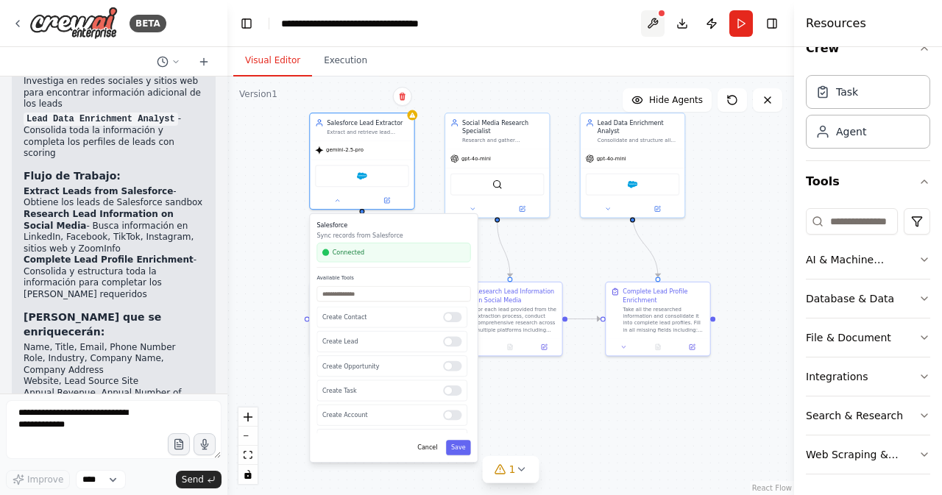
click at [648, 18] on button at bounding box center [653, 23] width 24 height 26
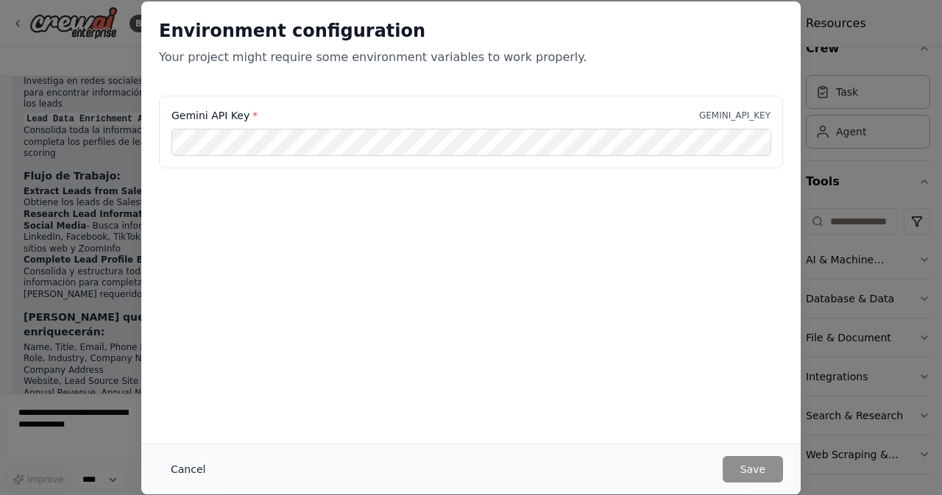
click at [187, 457] on button "Cancel" at bounding box center [188, 469] width 58 height 26
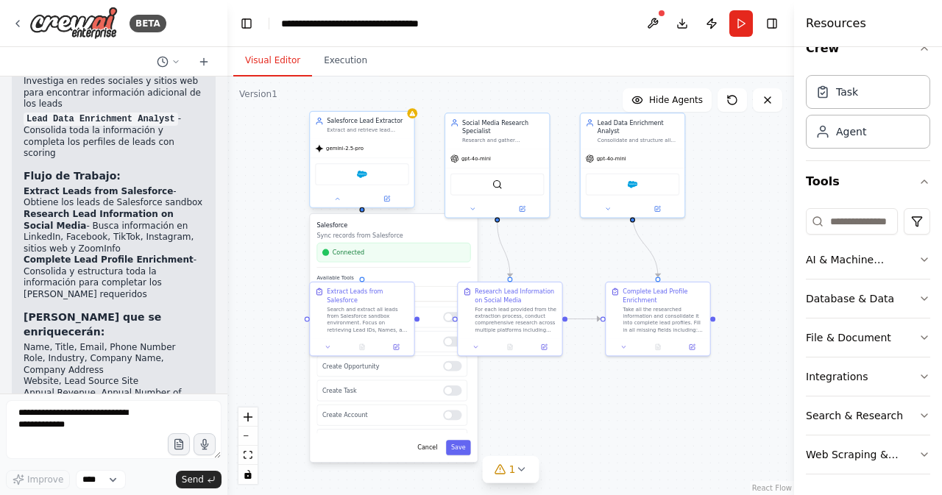
click at [348, 150] on span "gemini-2.5-pro" at bounding box center [345, 148] width 38 height 7
click at [349, 154] on div "gemini-2.5-pro" at bounding box center [362, 148] width 104 height 18
click at [339, 199] on icon at bounding box center [337, 199] width 7 height 7
click at [349, 155] on div "gemini-2.5-pro" at bounding box center [362, 148] width 104 height 18
click at [349, 151] on span "gemini-2.5-pro" at bounding box center [345, 148] width 38 height 7
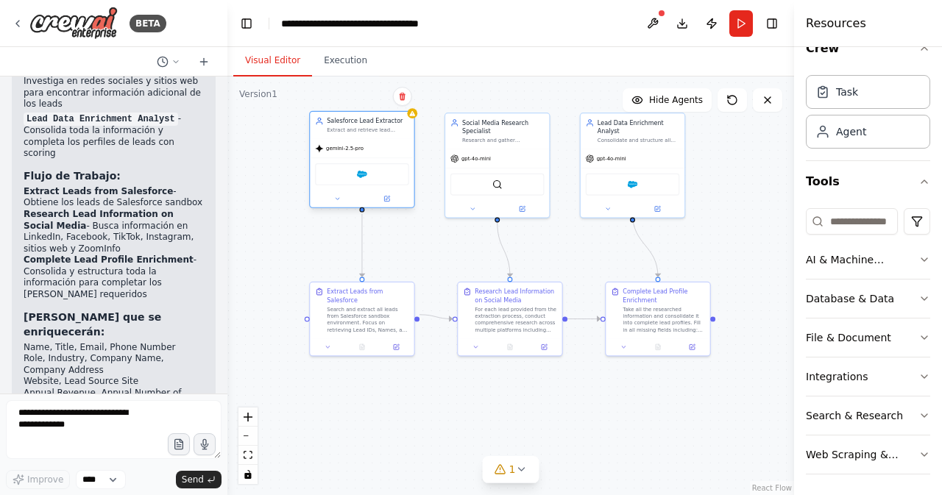
click at [349, 151] on span "gemini-2.5-pro" at bounding box center [345, 148] width 38 height 7
click at [433, 252] on div ".deletable-edge-delete-btn { width: 20px; height: 20px; border: 0px solid #ffff…" at bounding box center [510, 285] width 566 height 419
click at [413, 118] on div at bounding box center [412, 113] width 10 height 10
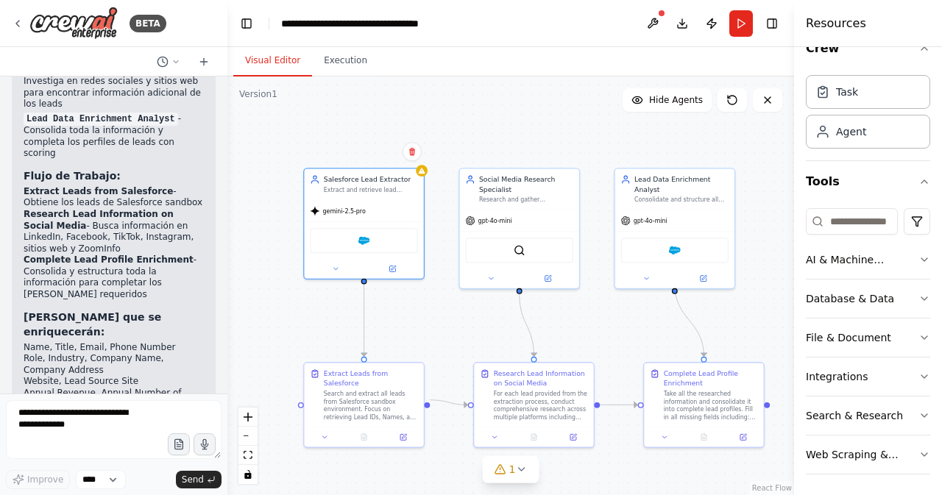
drag, startPoint x: 427, startPoint y: 224, endPoint x: 432, endPoint y: 297, distance: 73.0
click at [441, 303] on div ".deletable-edge-delete-btn { width: 20px; height: 20px; border: 0px solid #ffff…" at bounding box center [510, 285] width 566 height 419
click at [318, 216] on icon at bounding box center [315, 212] width 10 height 10
click at [337, 213] on span "gemini-2.5-pro" at bounding box center [345, 211] width 43 height 8
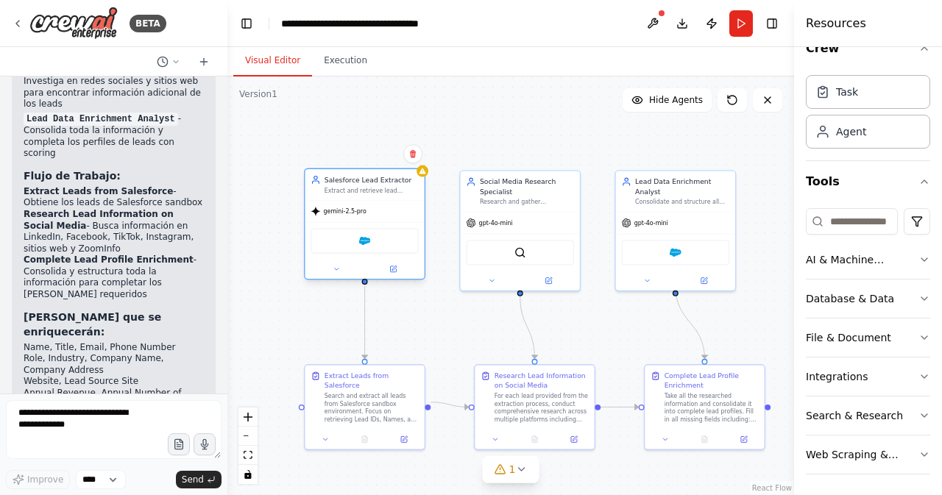
click at [337, 213] on span "gemini-2.5-pro" at bounding box center [345, 211] width 43 height 8
click at [318, 215] on icon at bounding box center [315, 212] width 10 height 10
click at [456, 142] on div ".deletable-edge-delete-btn { width: 20px; height: 20px; border: 0px solid #ffff…" at bounding box center [510, 285] width 566 height 419
click at [655, 14] on button at bounding box center [653, 23] width 24 height 26
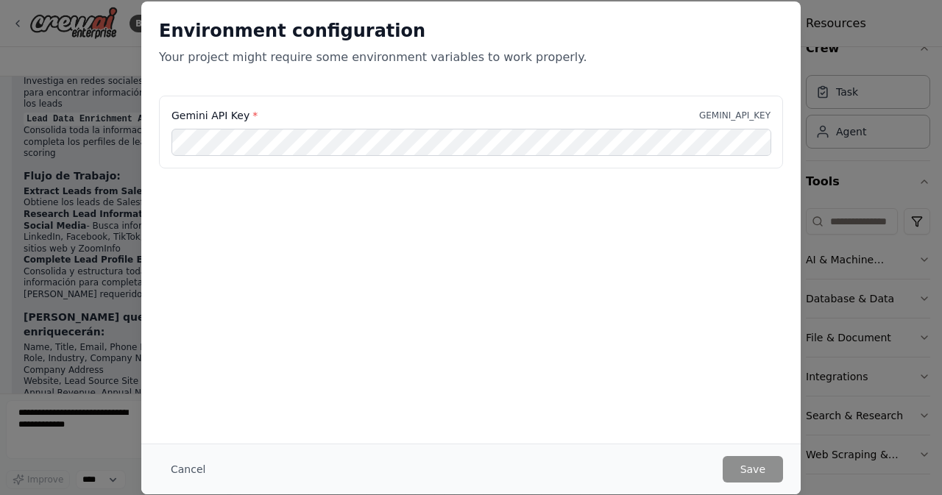
click at [235, 118] on label "Gemini API Key *" at bounding box center [214, 115] width 86 height 15
click at [184, 468] on button "Cancel" at bounding box center [188, 469] width 58 height 26
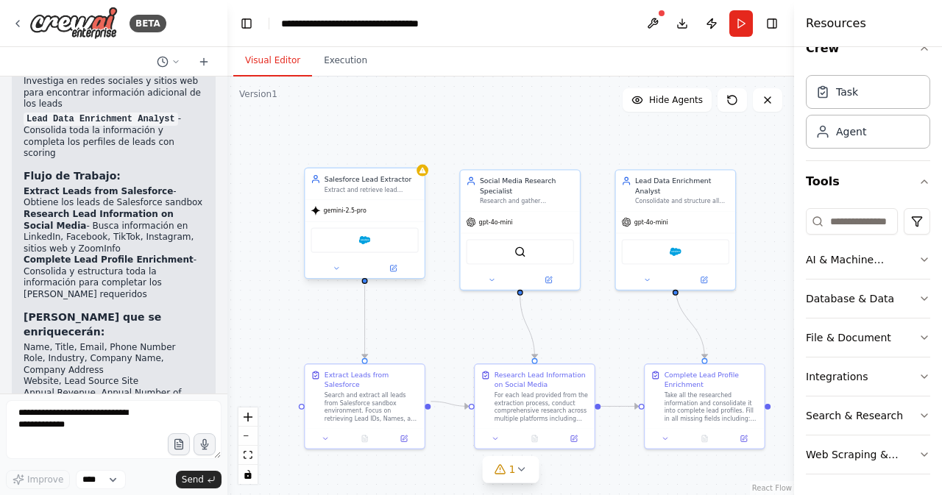
click at [346, 216] on div "gemini-2.5-pro" at bounding box center [364, 210] width 119 height 21
drag, startPoint x: 346, startPoint y: 216, endPoint x: 325, endPoint y: 217, distance: 20.6
click at [325, 217] on div "gemini-2.5-pro" at bounding box center [364, 210] width 119 height 21
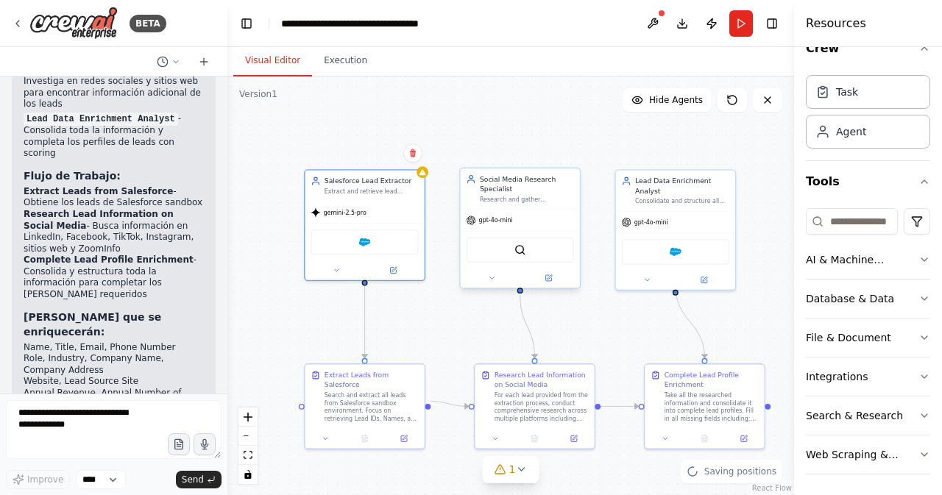
click at [487, 227] on div "gpt-4o-mini" at bounding box center [519, 220] width 119 height 21
click at [450, 332] on div ".deletable-edge-delete-btn { width: 20px; height: 20px; border: 0px solid #ffff…" at bounding box center [510, 285] width 566 height 419
click at [341, 213] on span "gemini-2.5-pro" at bounding box center [345, 211] width 43 height 8
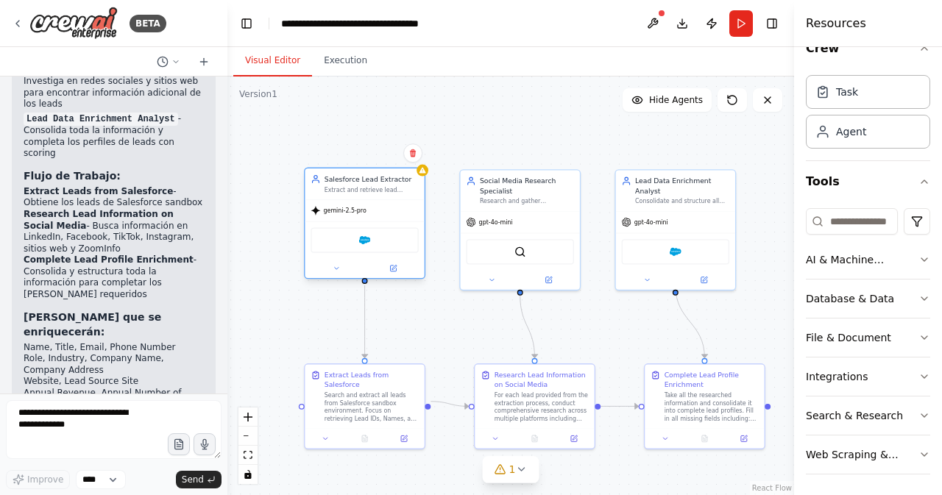
click at [341, 213] on span "gemini-2.5-pro" at bounding box center [345, 211] width 43 height 8
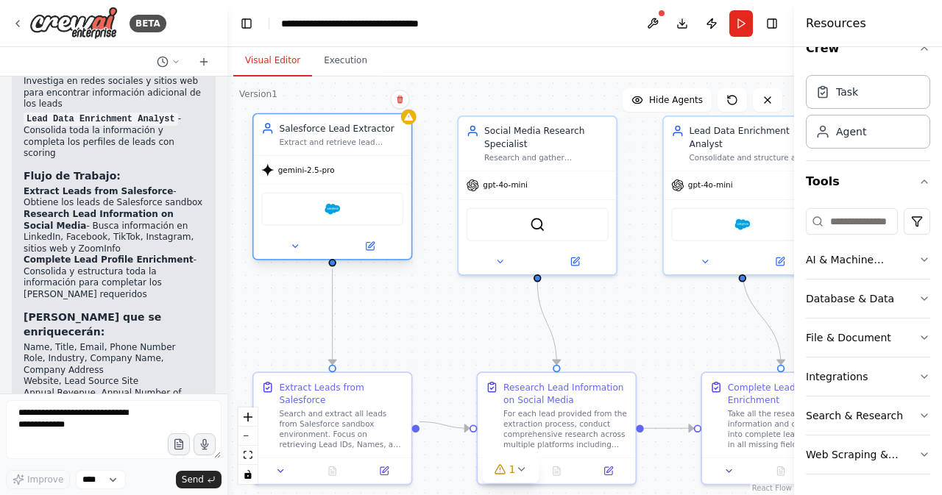
click at [268, 172] on icon at bounding box center [267, 169] width 13 height 13
click at [295, 247] on icon at bounding box center [294, 246] width 5 height 2
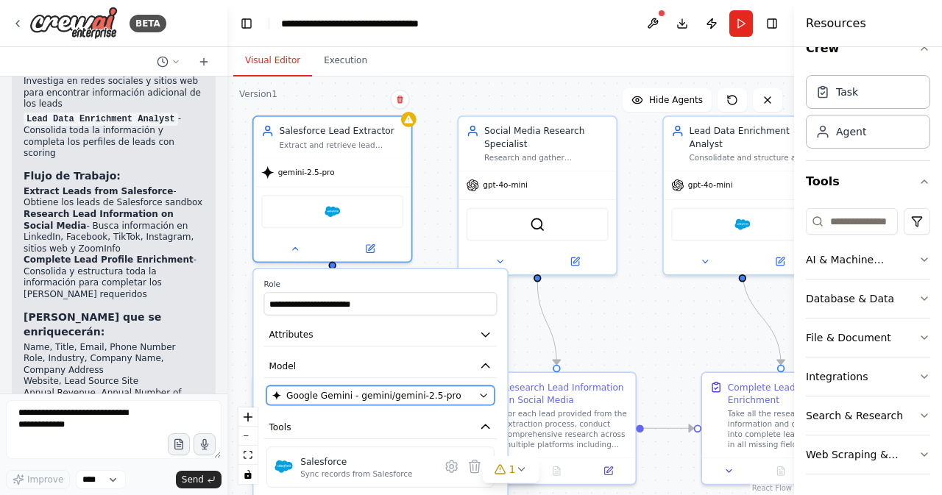
click at [377, 395] on span "Google Gemini - gemini/gemini-2.5-pro" at bounding box center [373, 395] width 175 height 13
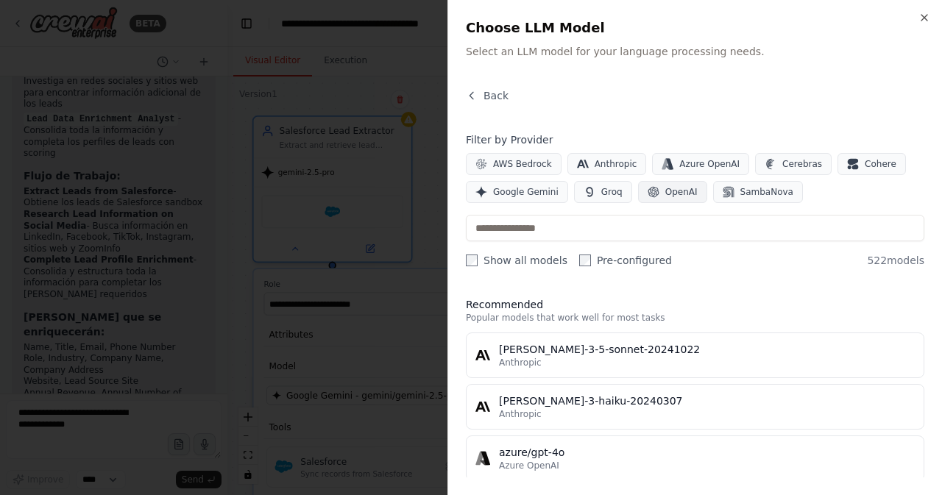
click at [665, 193] on span "OpenAI" at bounding box center [681, 192] width 32 height 12
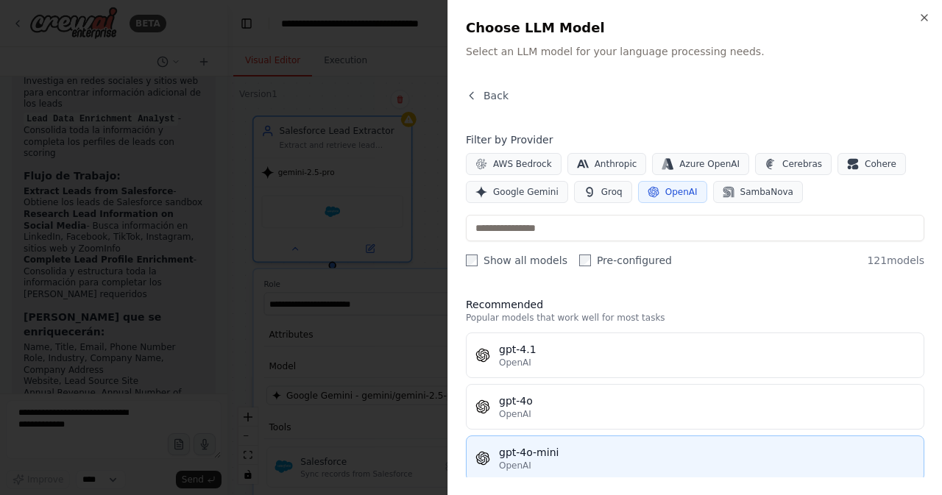
click at [544, 460] on div "OpenAI" at bounding box center [707, 466] width 416 height 12
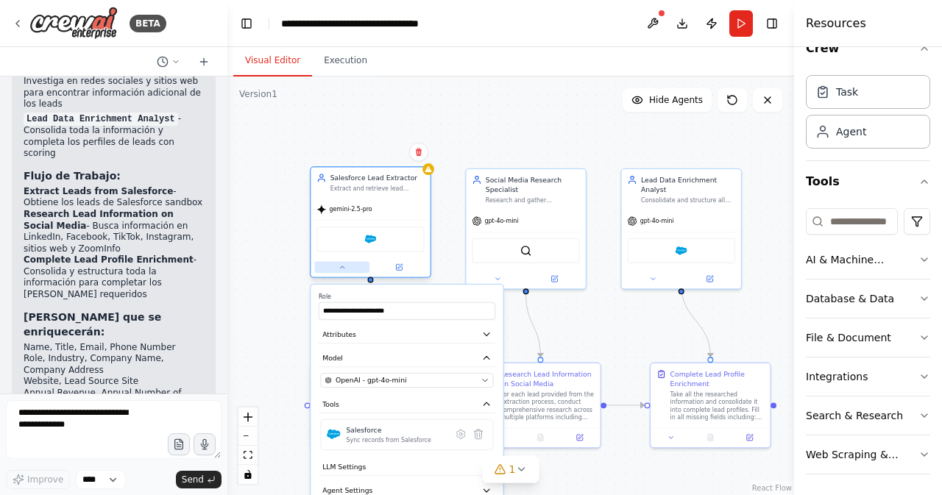
click at [341, 269] on icon at bounding box center [342, 267] width 8 height 8
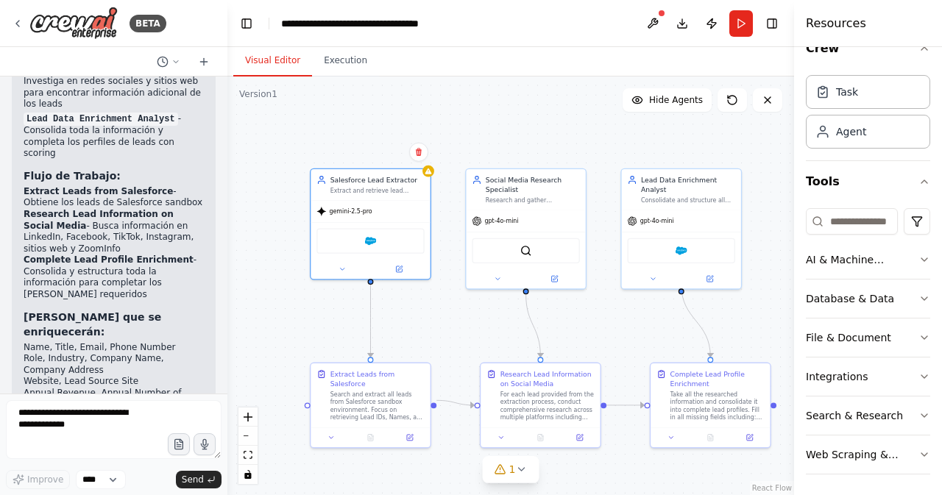
click at [438, 305] on div ".deletable-edge-delete-btn { width: 20px; height: 20px; border: 0px solid #ffff…" at bounding box center [510, 285] width 566 height 419
click at [339, 266] on icon at bounding box center [342, 267] width 8 height 8
click at [341, 266] on icon at bounding box center [342, 267] width 4 height 2
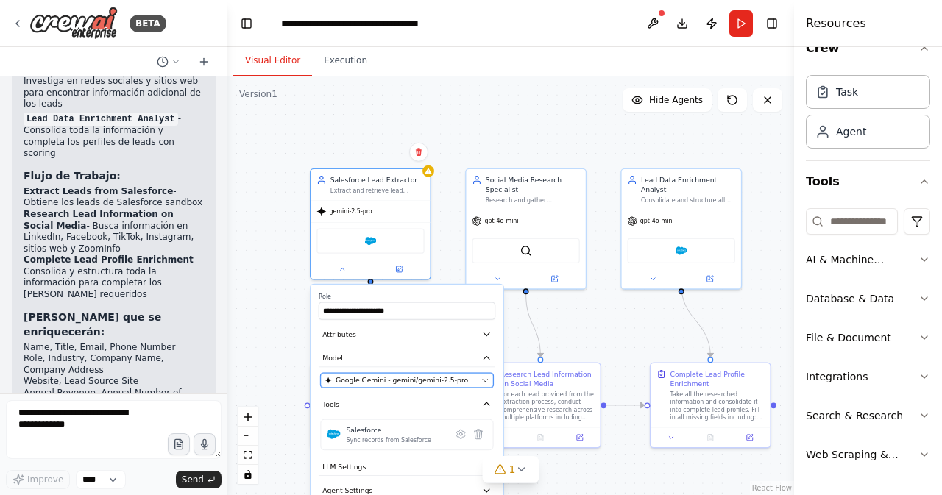
click at [419, 380] on span "Google Gemini - gemini/gemini-2.5-pro" at bounding box center [401, 380] width 132 height 10
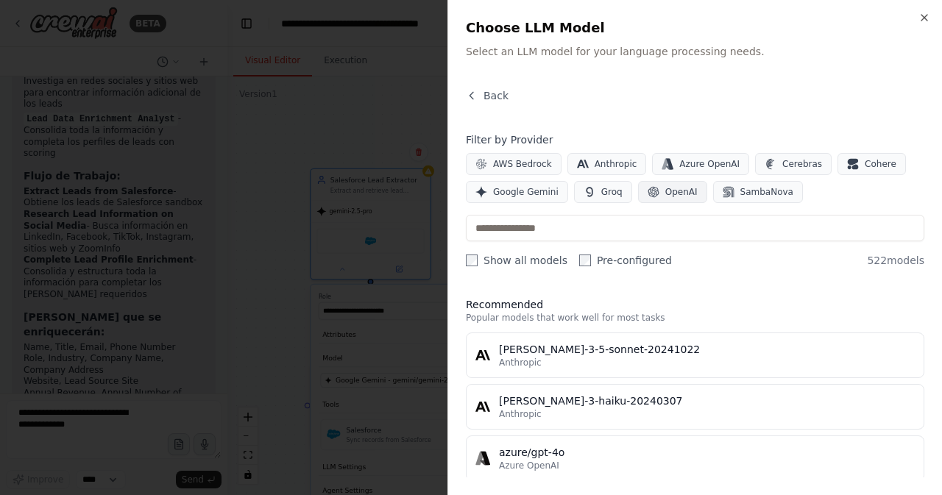
click at [669, 186] on span "OpenAI" at bounding box center [681, 192] width 32 height 12
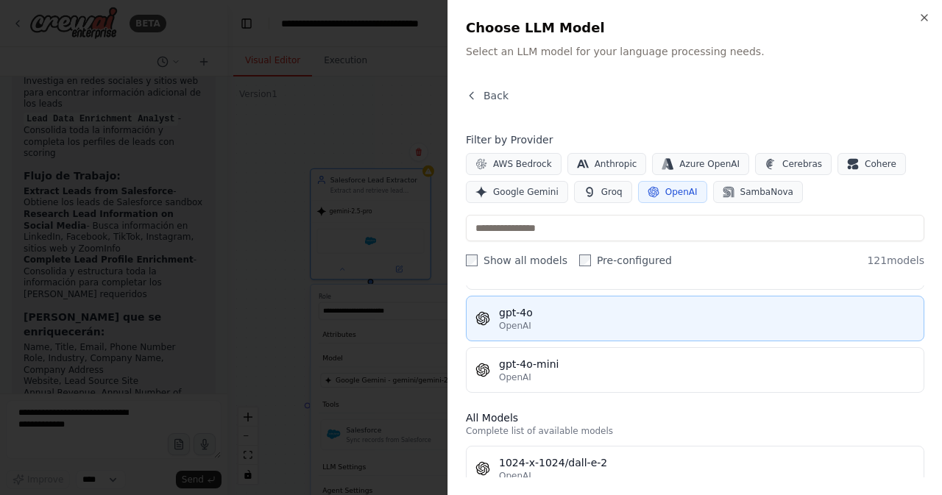
scroll to position [147, 0]
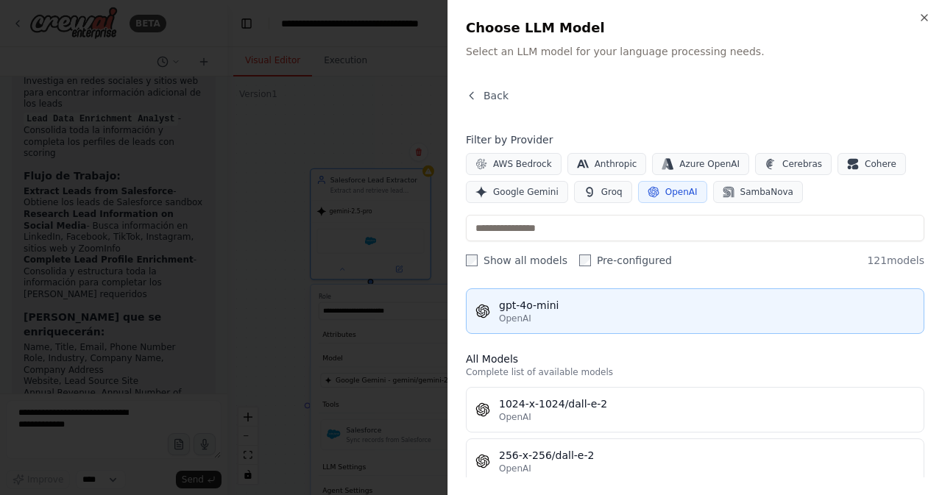
click at [529, 313] on div "OpenAI" at bounding box center [707, 319] width 416 height 12
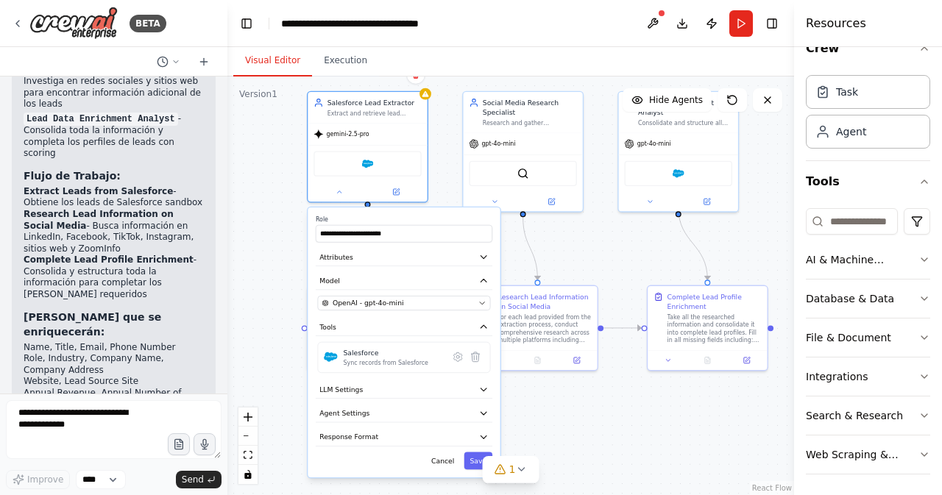
drag, startPoint x: 580, startPoint y: 270, endPoint x: 583, endPoint y: 210, distance: 60.4
click at [583, 210] on div ".deletable-edge-delete-btn { width: 20px; height: 20px; border: 0px solid #ffff…" at bounding box center [510, 285] width 566 height 419
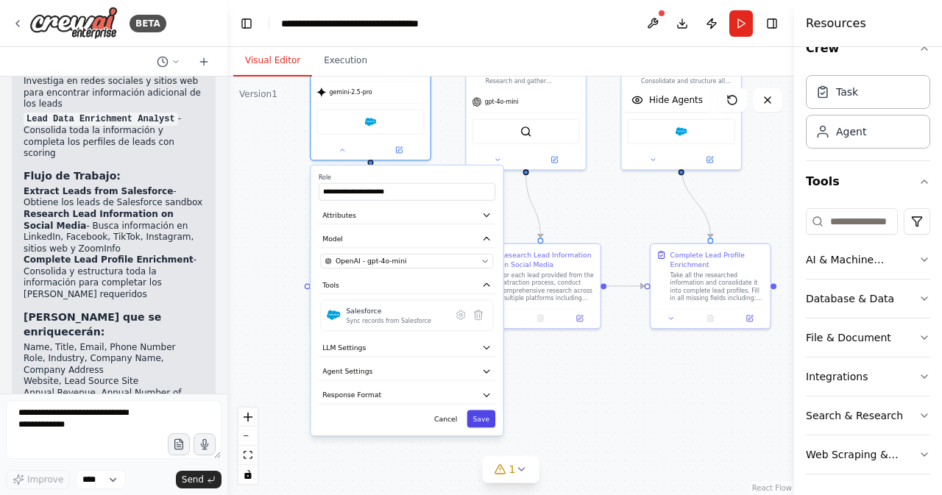
click at [485, 419] on button "Save" at bounding box center [481, 419] width 29 height 18
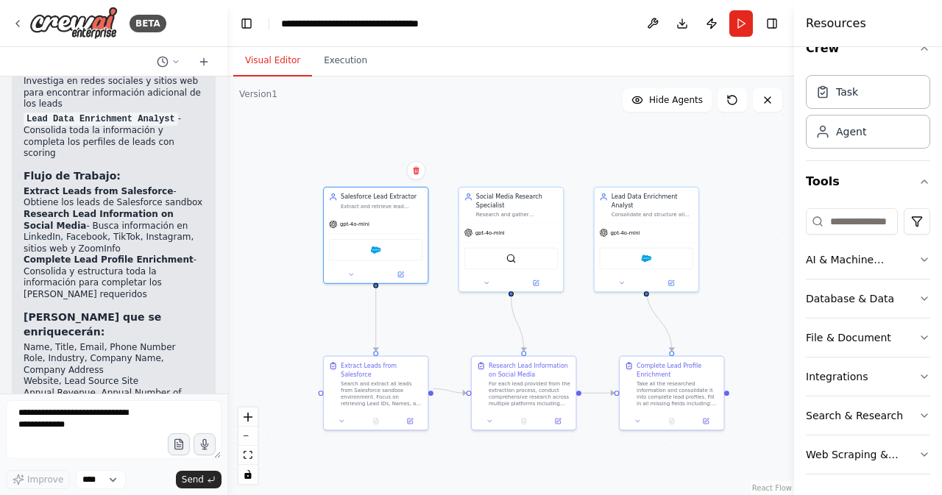
drag, startPoint x: 603, startPoint y: 223, endPoint x: 586, endPoint y: 317, distance: 95.7
click at [586, 317] on div ".deletable-edge-delete-btn { width: 20px; height: 20px; border: 0px solid #ffff…" at bounding box center [510, 285] width 566 height 419
click at [739, 22] on button "Run" at bounding box center [741, 23] width 24 height 26
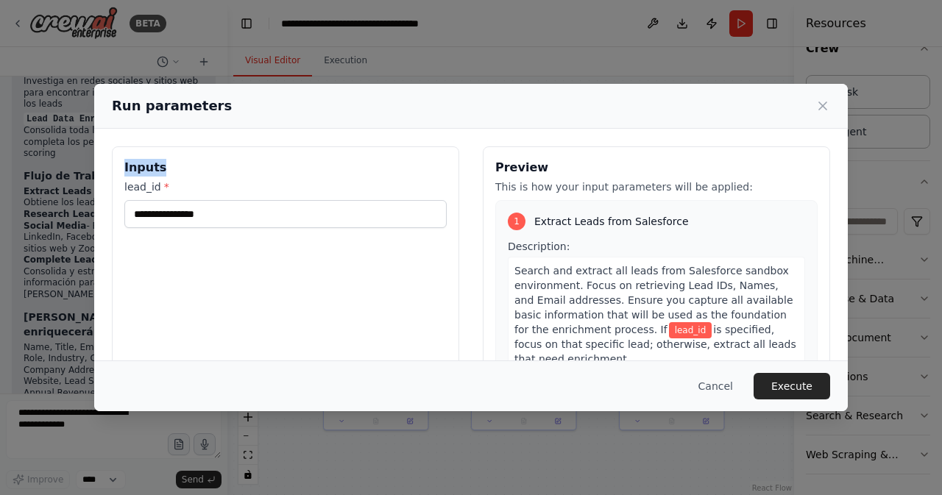
drag, startPoint x: 288, startPoint y: 103, endPoint x: 364, endPoint y: 128, distance: 80.5
click at [405, 162] on div "Run parameters Inputs lead_id * Preview This is how your input parameters will …" at bounding box center [470, 247] width 753 height 327
